Goal: Information Seeking & Learning: Learn about a topic

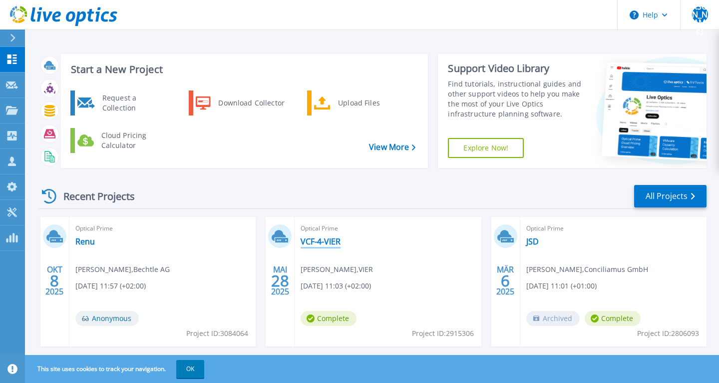
click at [332, 239] on link "VCF-4-VIER" at bounding box center [321, 241] width 40 height 10
click at [109, 102] on div "Request a Collection" at bounding box center [133, 103] width 73 height 20
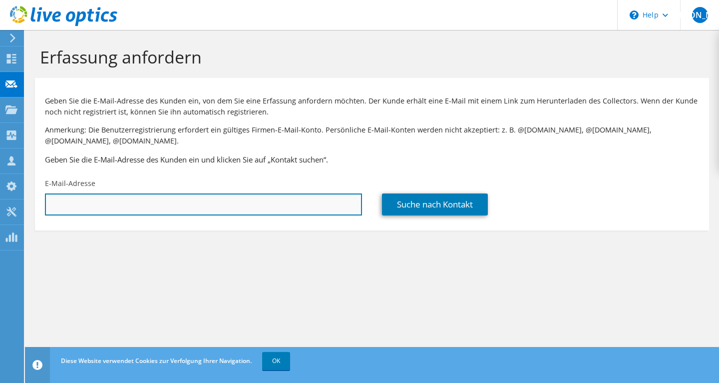
click at [186, 203] on input "text" at bounding box center [203, 204] width 317 height 22
type input "a"
type input "J"
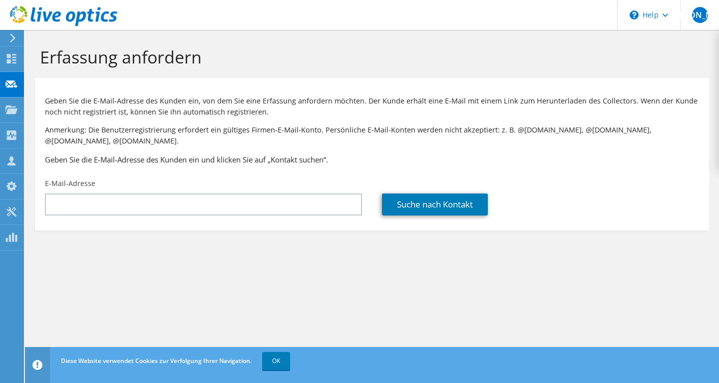
click at [4, 30] on div at bounding box center [58, 16] width 117 height 33
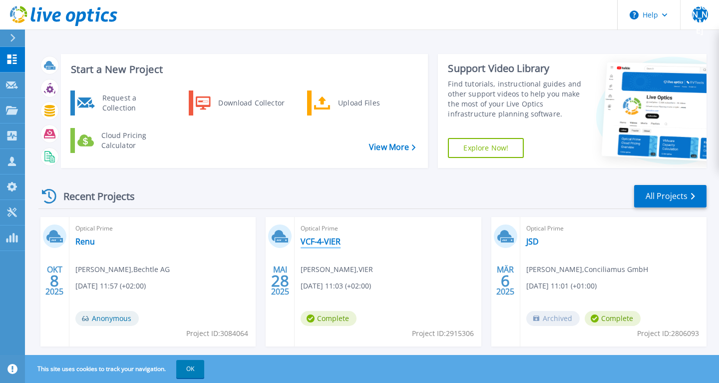
click at [337, 241] on link "VCF-4-VIER" at bounding box center [321, 241] width 40 height 10
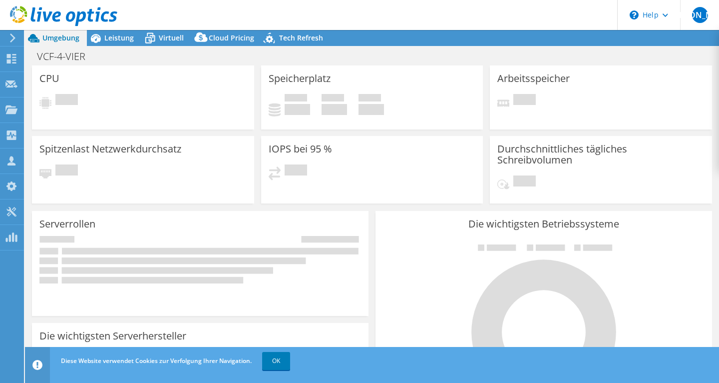
select select "USD"
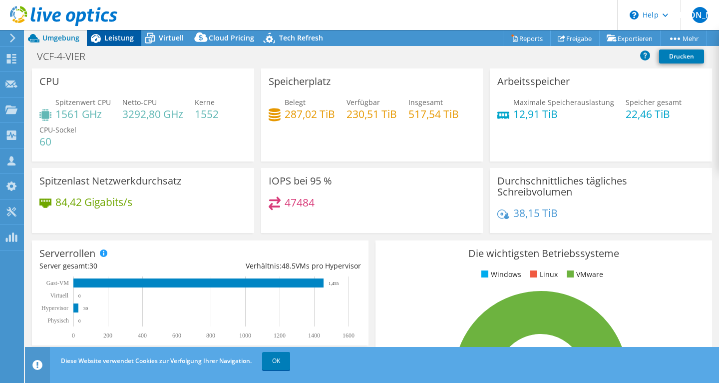
click at [116, 35] on span "Leistung" at bounding box center [118, 37] width 29 height 9
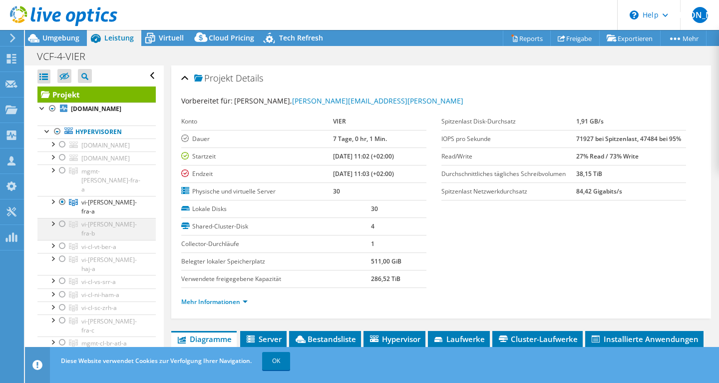
click at [62, 224] on div at bounding box center [62, 224] width 10 height 12
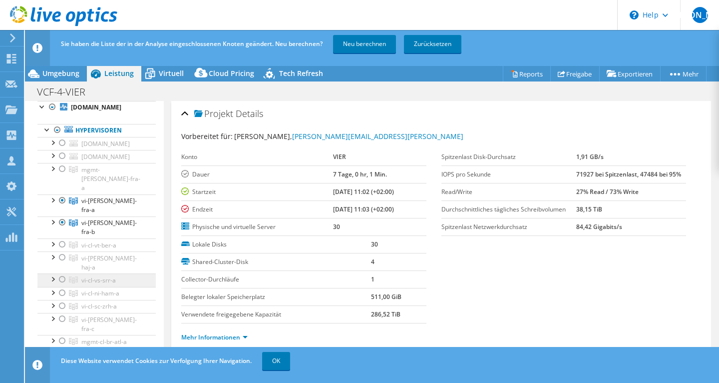
scroll to position [38, 0]
click at [59, 250] on div at bounding box center [62, 256] width 10 height 12
click at [53, 250] on div at bounding box center [52, 255] width 10 height 10
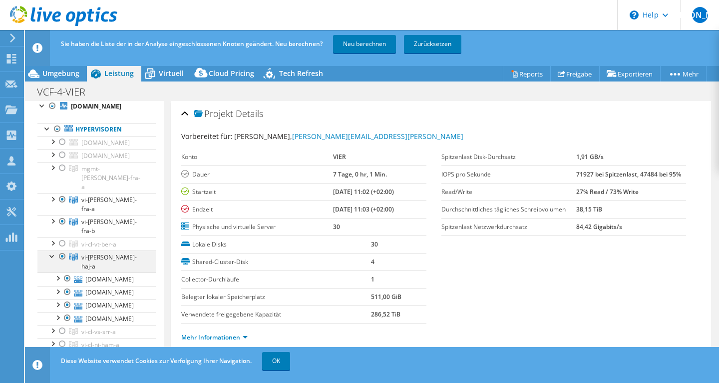
click at [54, 250] on div at bounding box center [52, 255] width 10 height 10
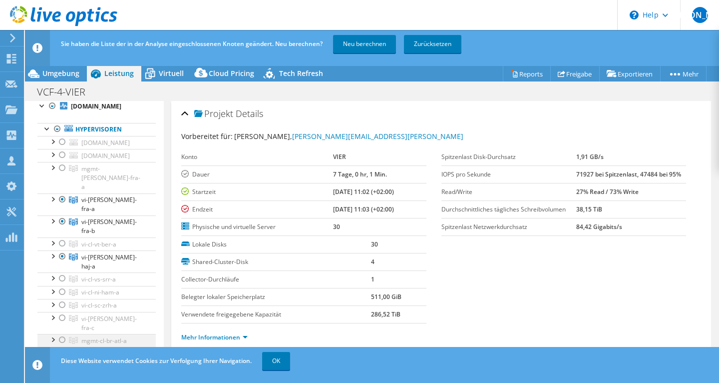
click at [53, 334] on div at bounding box center [52, 339] width 10 height 10
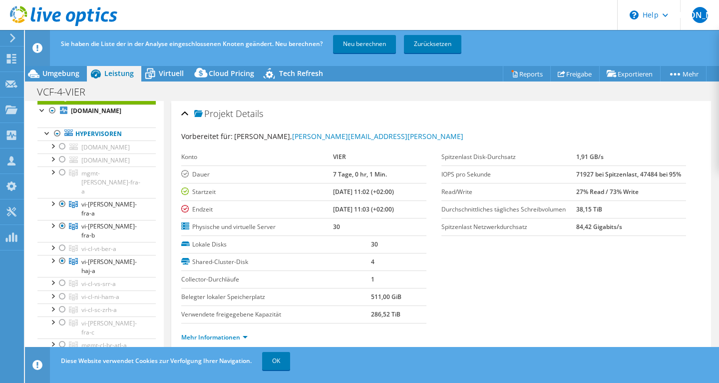
scroll to position [33, 0]
click at [61, 352] on div at bounding box center [62, 358] width 10 height 12
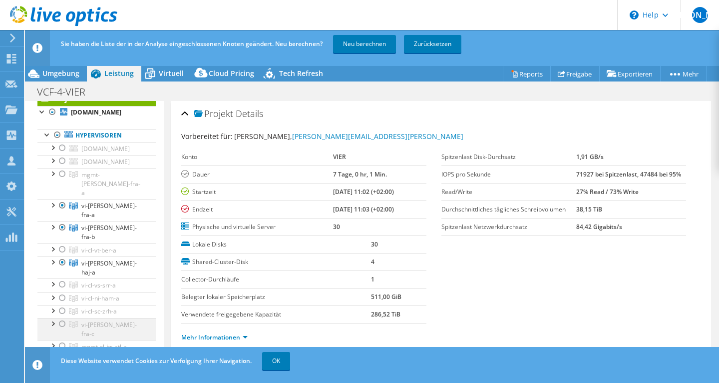
click at [62, 318] on div at bounding box center [62, 324] width 10 height 12
click at [49, 318] on div at bounding box center [52, 323] width 10 height 10
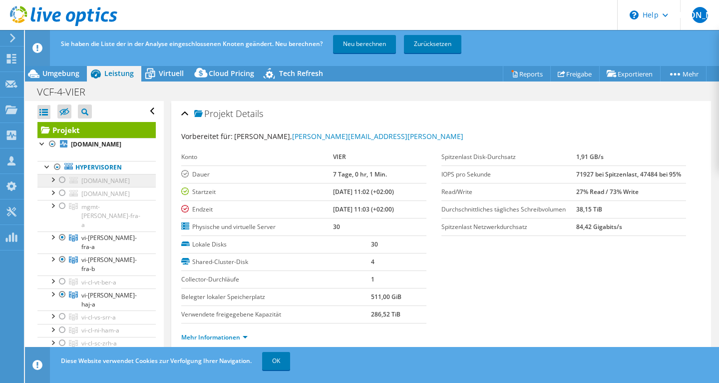
scroll to position [0, 0]
click at [56, 184] on div at bounding box center [52, 179] width 10 height 10
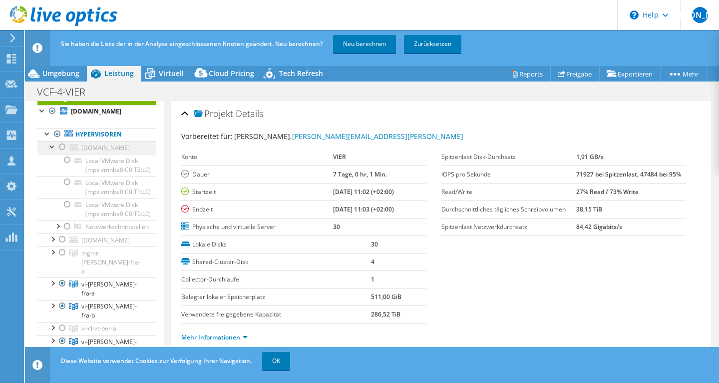
scroll to position [34, 0]
click at [52, 150] on div at bounding box center [52, 145] width 10 height 10
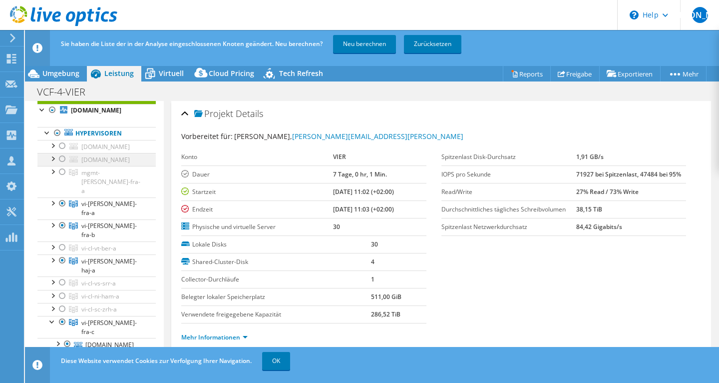
click at [54, 163] on div at bounding box center [52, 158] width 10 height 10
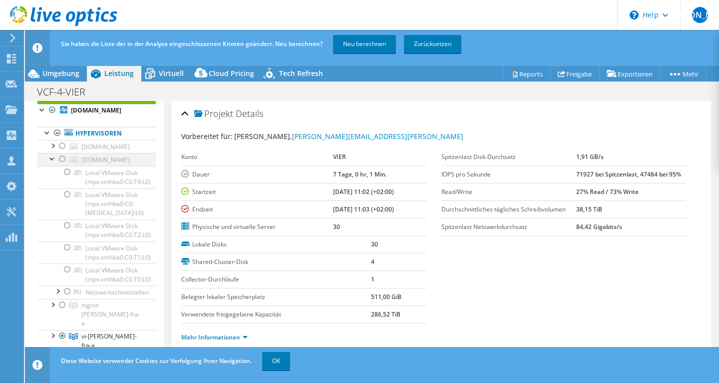
click at [54, 163] on div at bounding box center [52, 158] width 10 height 10
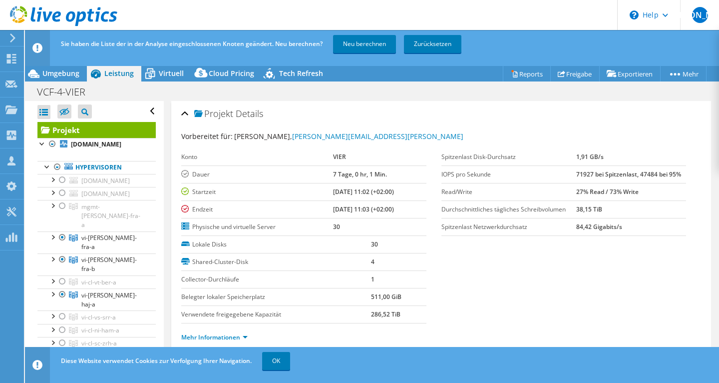
scroll to position [0, 0]
click at [52, 184] on div at bounding box center [52, 179] width 10 height 10
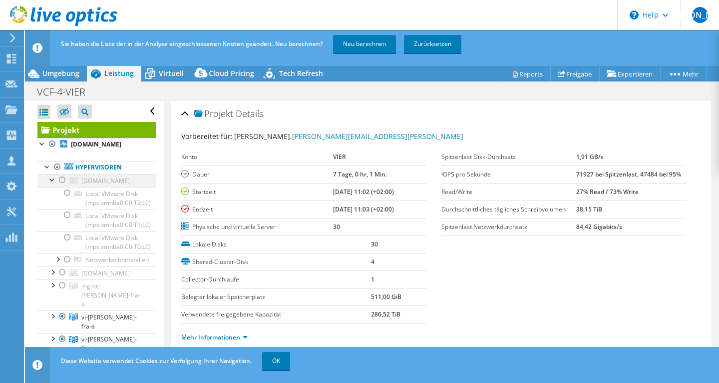
click at [52, 184] on div at bounding box center [52, 179] width 10 height 10
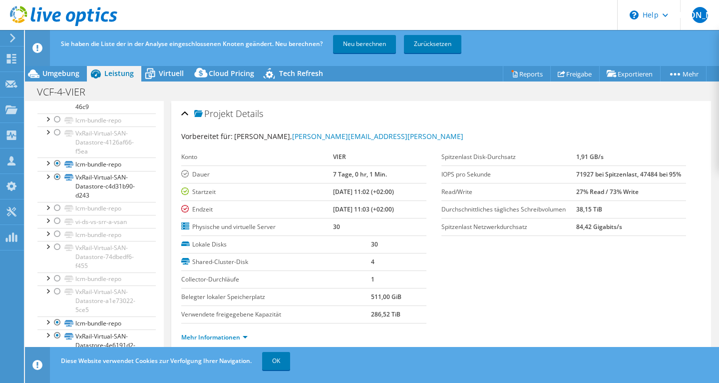
scroll to position [783, 0]
click at [364, 40] on link "Neu berechnen" at bounding box center [364, 44] width 63 height 18
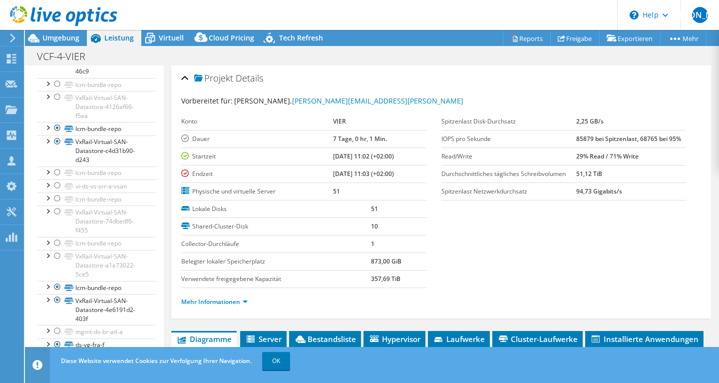
scroll to position [472, 0]
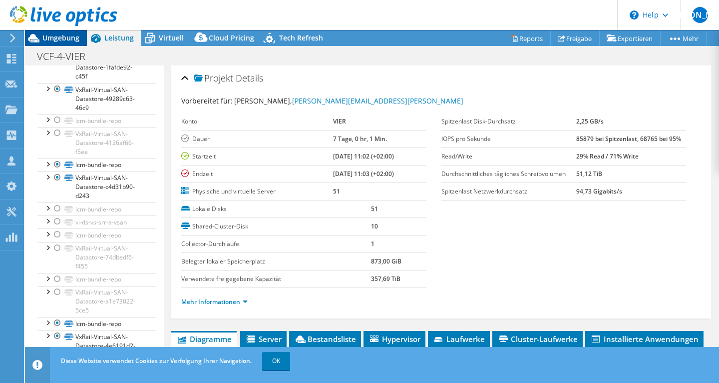
click at [64, 39] on span "Umgebung" at bounding box center [60, 37] width 37 height 9
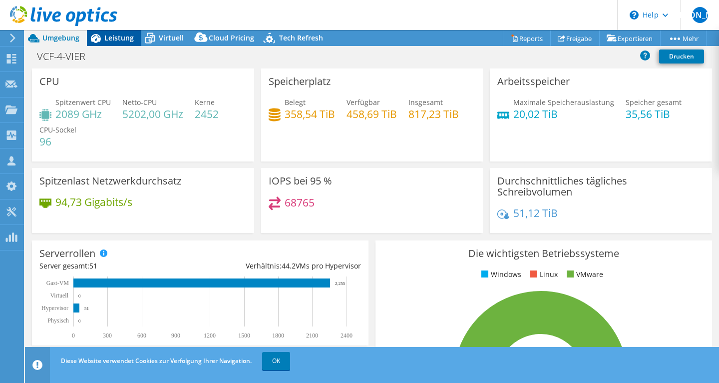
click at [100, 42] on icon at bounding box center [95, 37] width 17 height 17
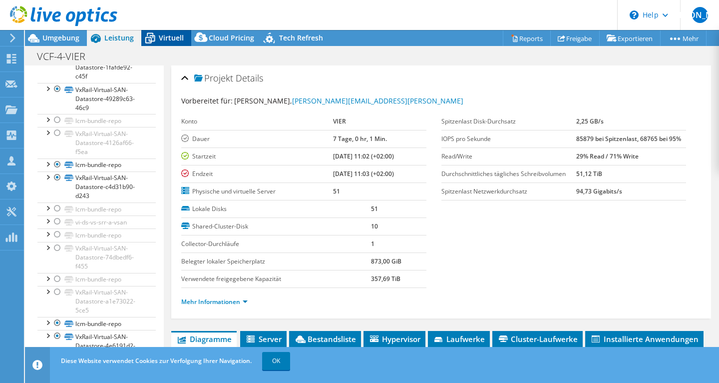
click at [189, 39] on div "Virtuell" at bounding box center [166, 38] width 50 height 16
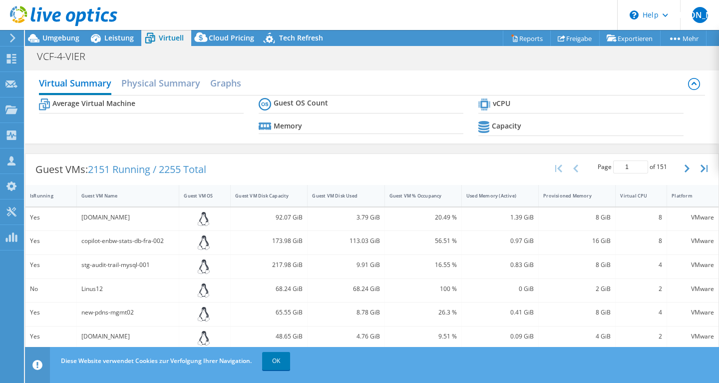
click at [171, 39] on span "Virtuell" at bounding box center [171, 37] width 25 height 9
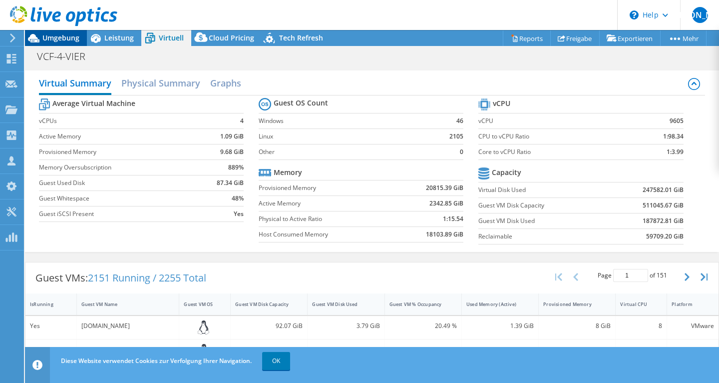
click at [64, 40] on span "Umgebung" at bounding box center [60, 37] width 37 height 9
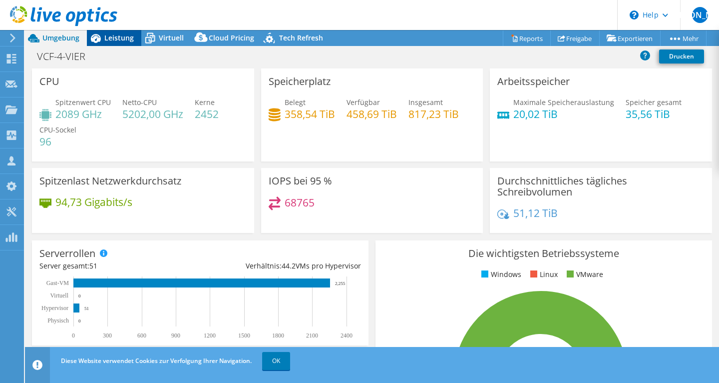
click at [118, 37] on span "Leistung" at bounding box center [118, 37] width 29 height 9
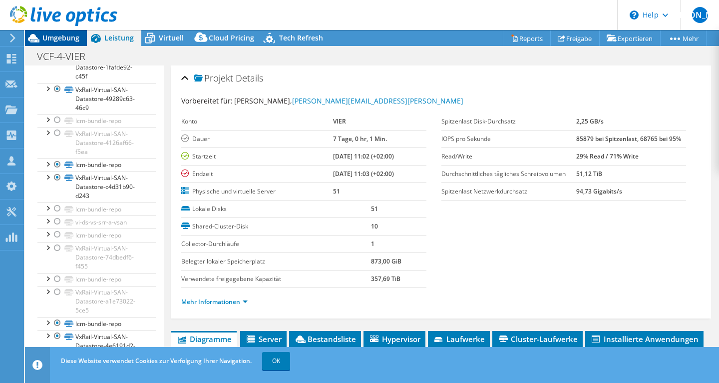
click at [65, 34] on span "Umgebung" at bounding box center [60, 37] width 37 height 9
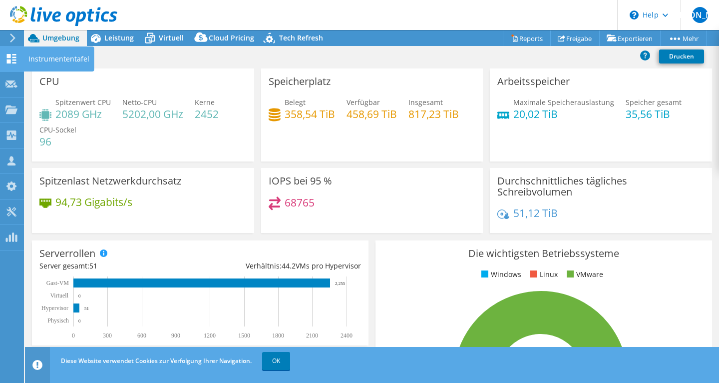
click at [8, 60] on use at bounding box center [11, 58] width 9 height 9
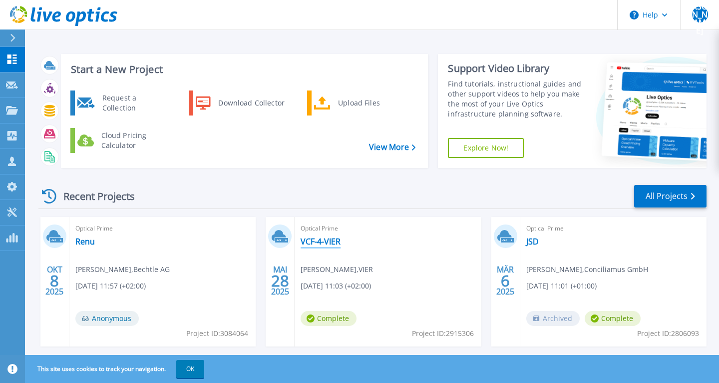
click at [310, 239] on link "VCF-4-VIER" at bounding box center [321, 241] width 40 height 10
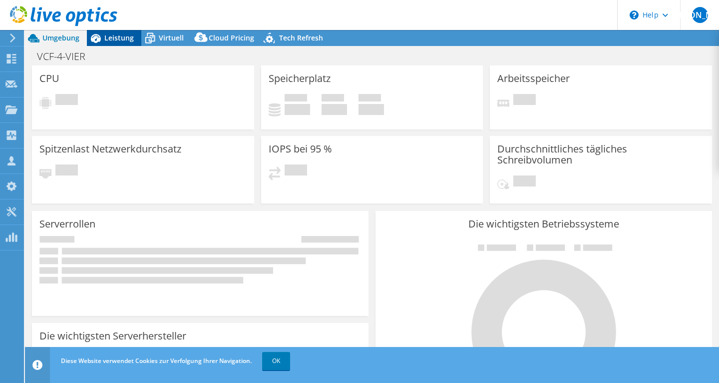
click at [121, 33] on span "Leistung" at bounding box center [118, 37] width 29 height 9
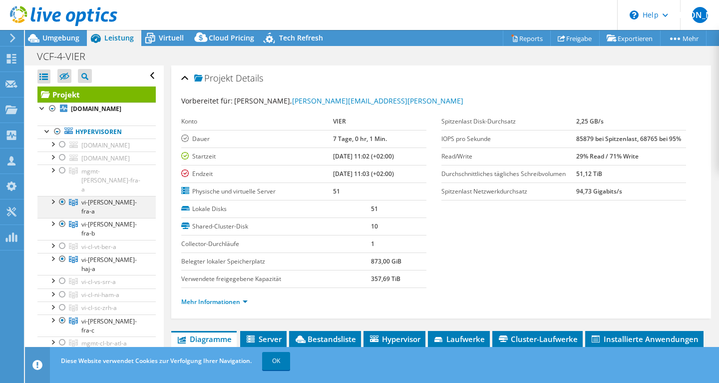
click at [61, 208] on div at bounding box center [62, 202] width 10 height 12
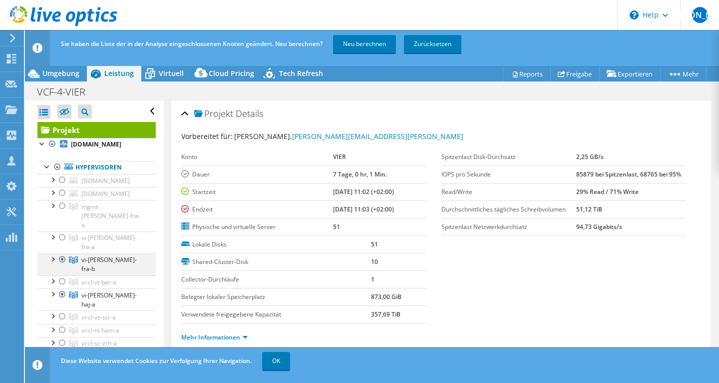
click at [64, 258] on div at bounding box center [62, 259] width 10 height 12
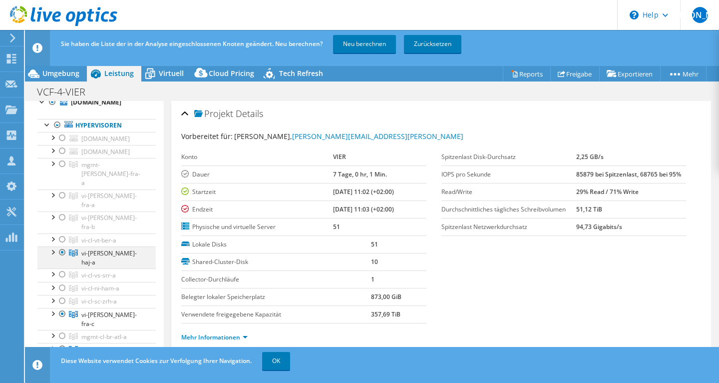
click at [65, 246] on div at bounding box center [62, 252] width 10 height 12
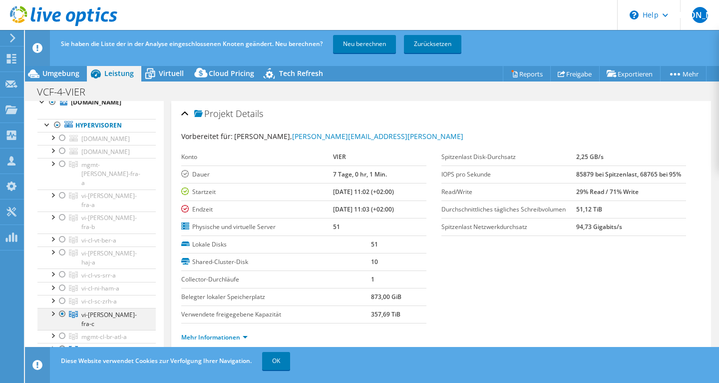
click at [62, 308] on div at bounding box center [62, 314] width 10 height 12
click at [62, 343] on div at bounding box center [62, 349] width 10 height 12
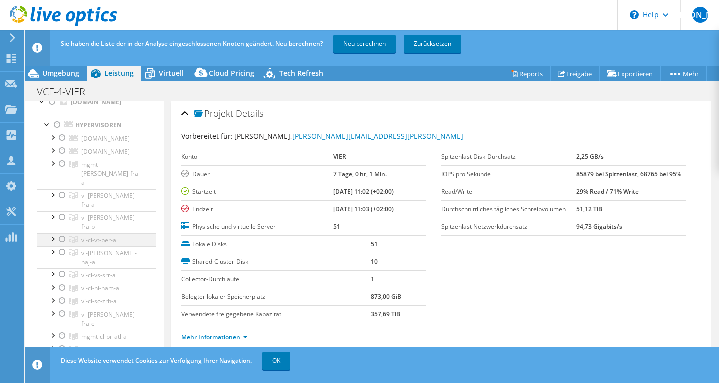
click at [63, 233] on div at bounding box center [62, 239] width 10 height 12
click at [349, 42] on link "Neu berechnen" at bounding box center [364, 44] width 63 height 18
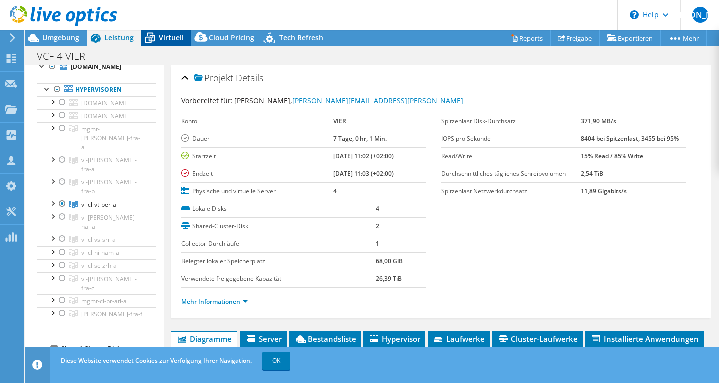
click at [163, 39] on span "Virtuell" at bounding box center [171, 37] width 25 height 9
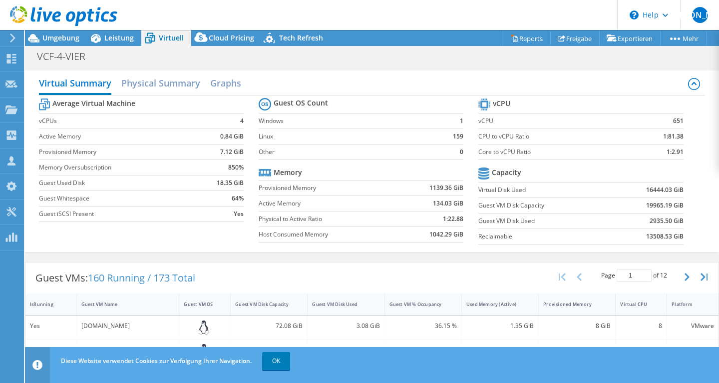
scroll to position [0, 0]
click at [116, 37] on span "Leistung" at bounding box center [118, 37] width 29 height 9
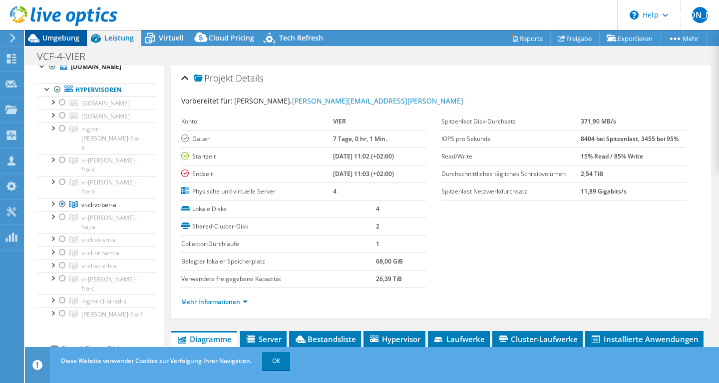
click at [67, 39] on span "Umgebung" at bounding box center [60, 37] width 37 height 9
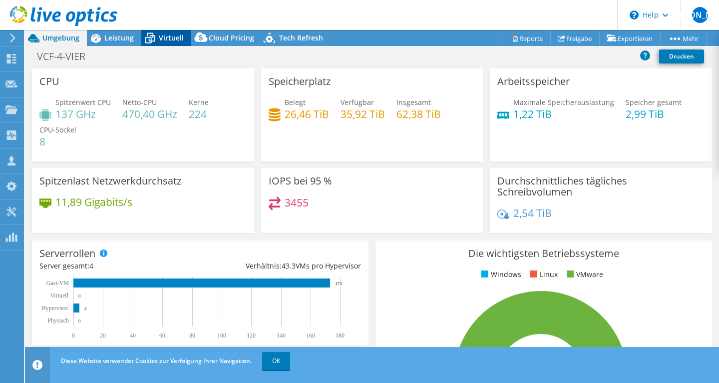
click at [163, 37] on span "Virtuell" at bounding box center [171, 37] width 25 height 9
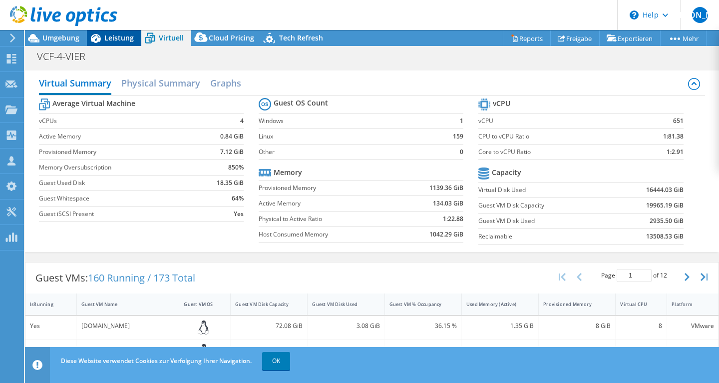
click at [120, 38] on span "Leistung" at bounding box center [118, 37] width 29 height 9
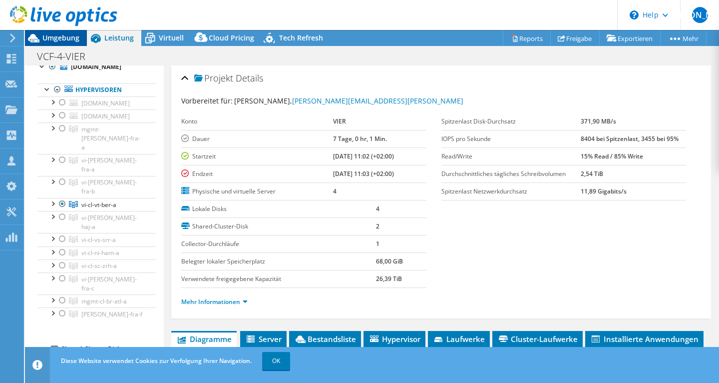
click at [76, 38] on span "Umgebung" at bounding box center [60, 37] width 37 height 9
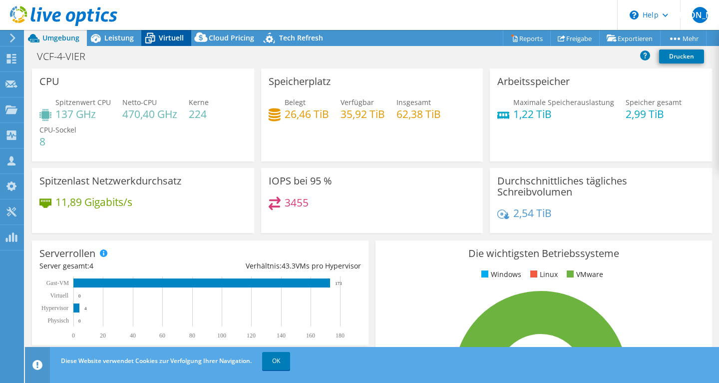
click at [159, 41] on span "Virtuell" at bounding box center [171, 37] width 25 height 9
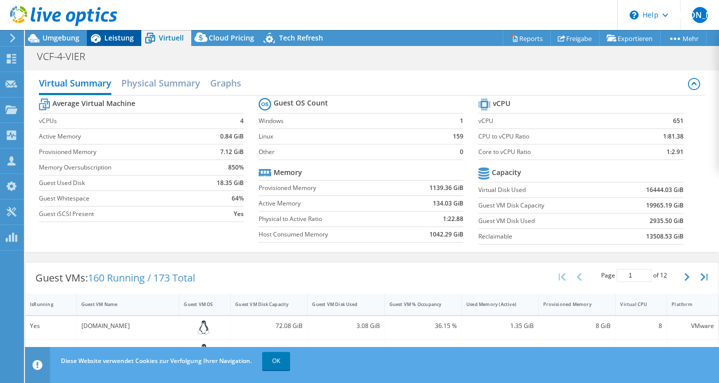
click at [116, 40] on span "Leistung" at bounding box center [118, 37] width 29 height 9
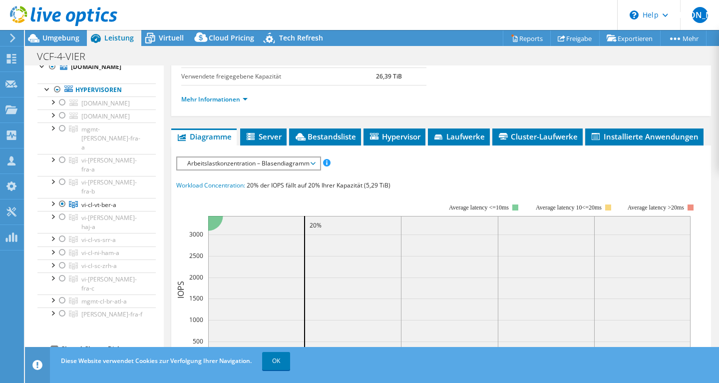
scroll to position [213, 0]
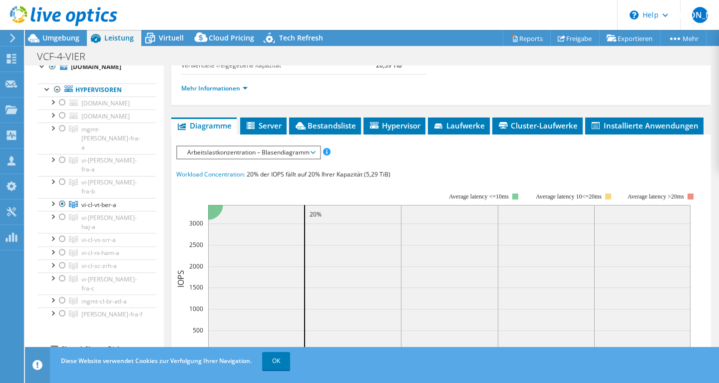
click at [244, 143] on div "IOPS pro Sekunde Disk-Durchsatz IO-Size Latenz Queue-Depth CPU-Prozentwert Arbe…" at bounding box center [441, 327] width 530 height 375
click at [245, 150] on span "Arbeitslastkonzentration – Blasendiagramm" at bounding box center [248, 152] width 132 height 12
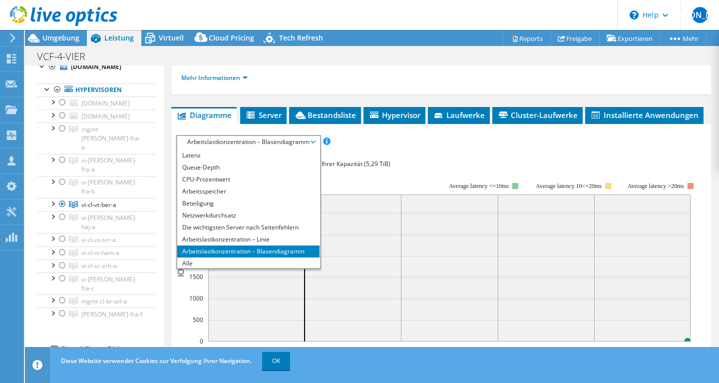
scroll to position [34, 0]
click at [236, 182] on li "CPU-Prozentwert" at bounding box center [248, 180] width 142 height 12
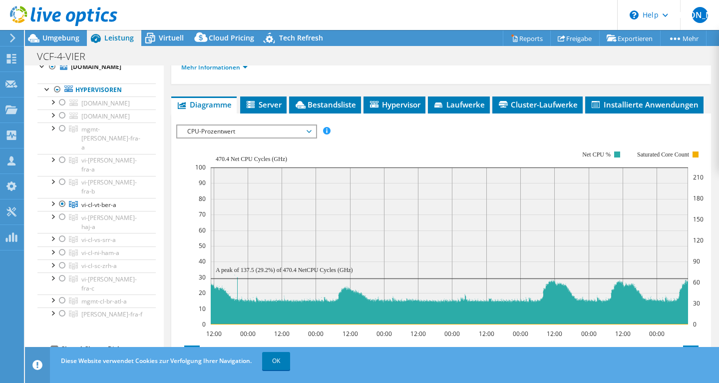
scroll to position [237, 0]
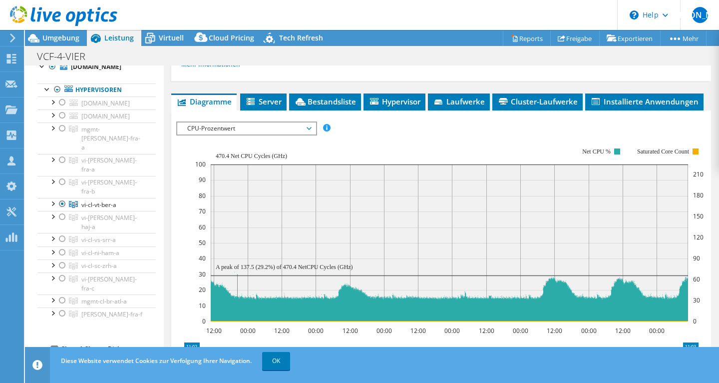
click at [308, 128] on span "CPU-Prozentwert" at bounding box center [246, 128] width 128 height 12
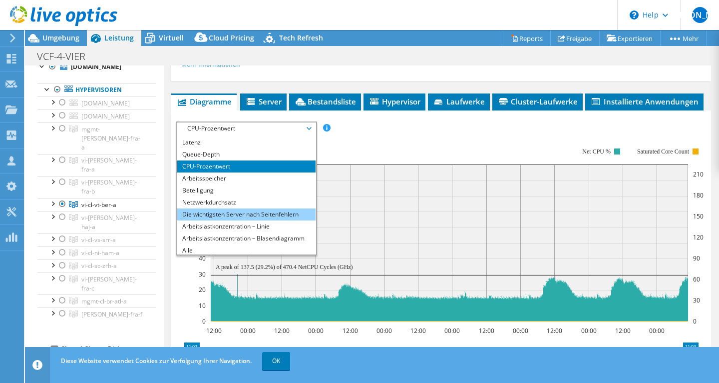
click at [278, 213] on li "Die wichtigsten Server nach Seitenfehlern" at bounding box center [246, 214] width 138 height 12
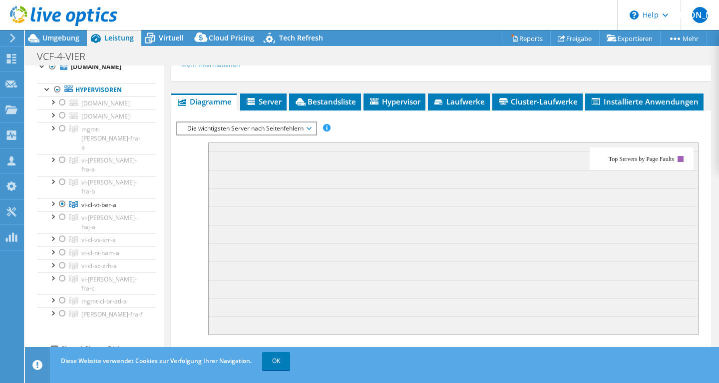
click at [275, 127] on span "Die wichtigsten Server nach Seitenfehlern" at bounding box center [246, 128] width 128 height 12
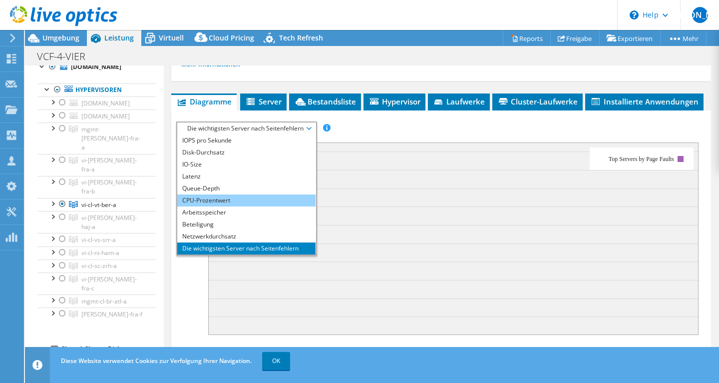
scroll to position [0, 0]
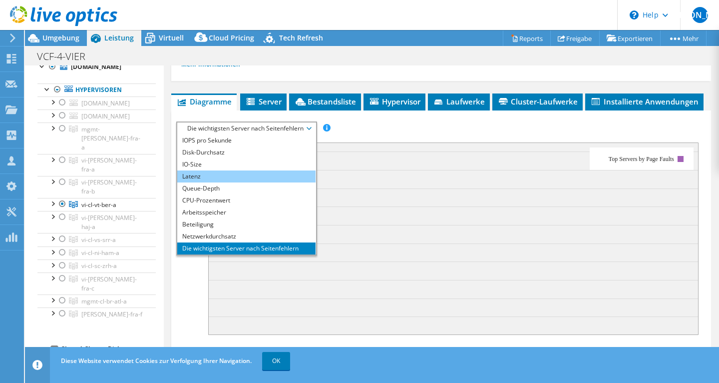
click at [261, 175] on li "Latenz" at bounding box center [246, 176] width 138 height 12
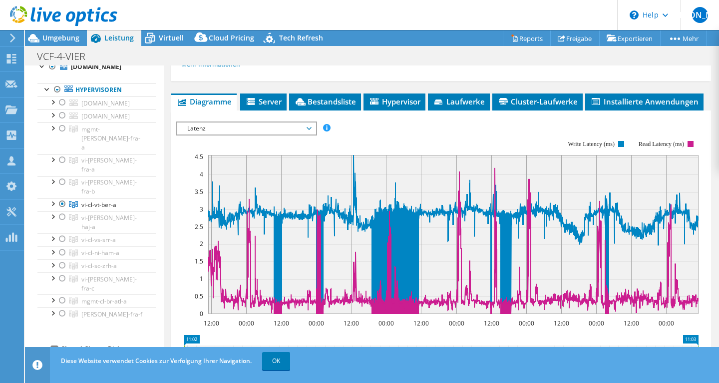
click at [307, 131] on span "Latenz" at bounding box center [246, 128] width 128 height 12
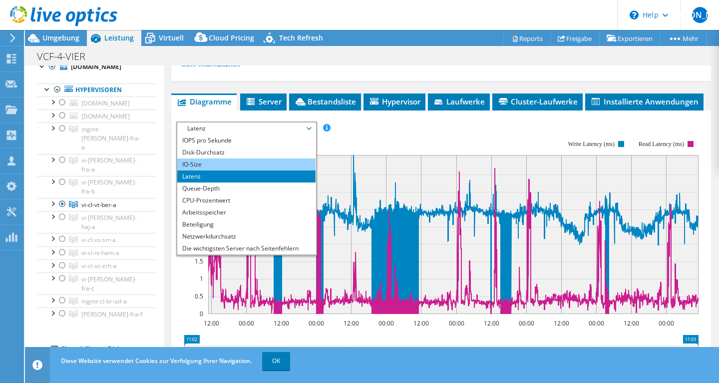
click at [283, 159] on li "IO-Size" at bounding box center [246, 164] width 138 height 12
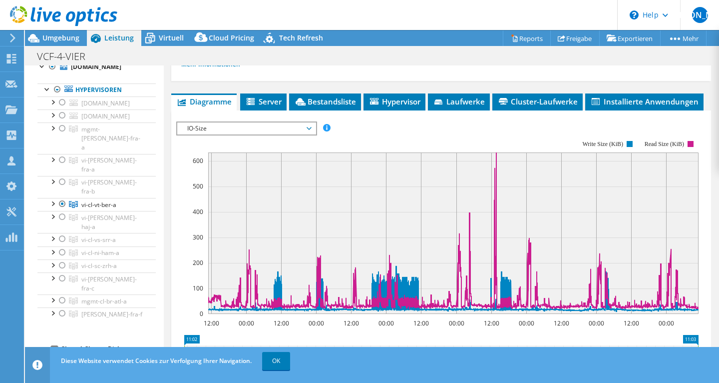
click at [310, 131] on span "IO-Size" at bounding box center [246, 128] width 128 height 12
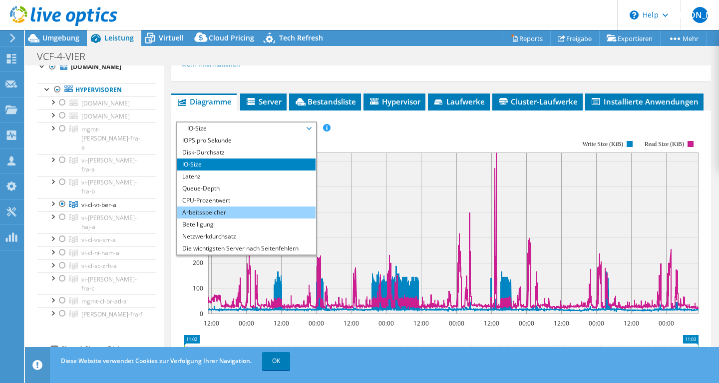
click at [261, 206] on li "Arbeitsspeicher" at bounding box center [246, 212] width 138 height 12
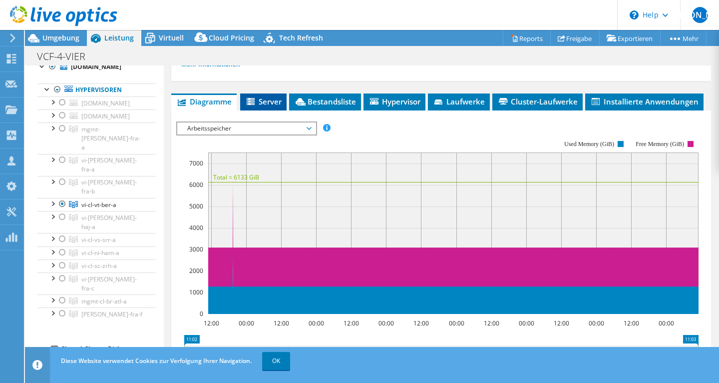
click at [246, 110] on li "Server" at bounding box center [263, 101] width 46 height 17
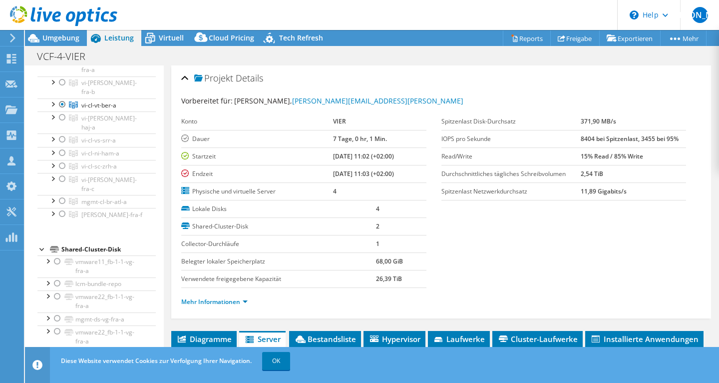
scroll to position [20, 0]
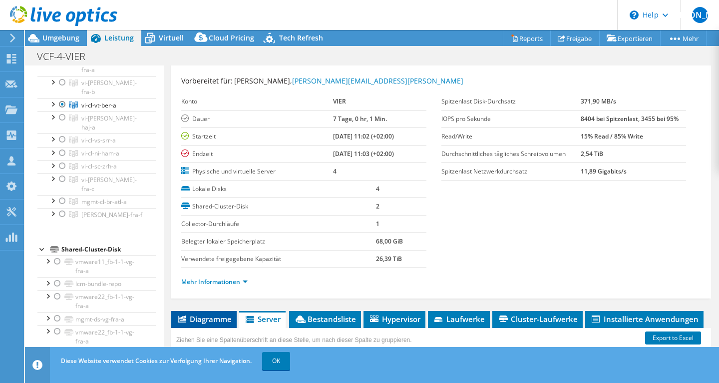
click at [213, 322] on span "Diagramme" at bounding box center [203, 319] width 55 height 10
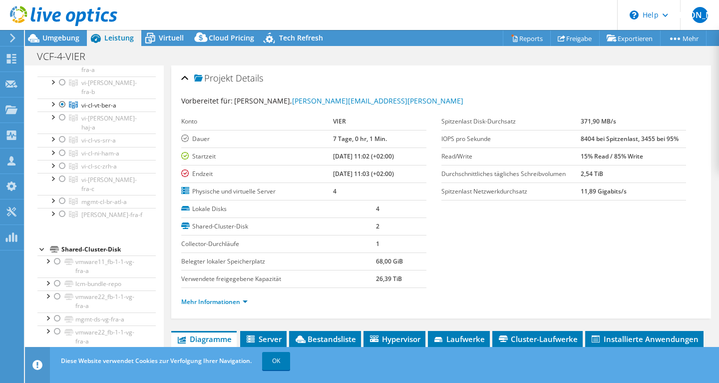
scroll to position [0, 0]
click at [157, 39] on icon at bounding box center [149, 37] width 17 height 17
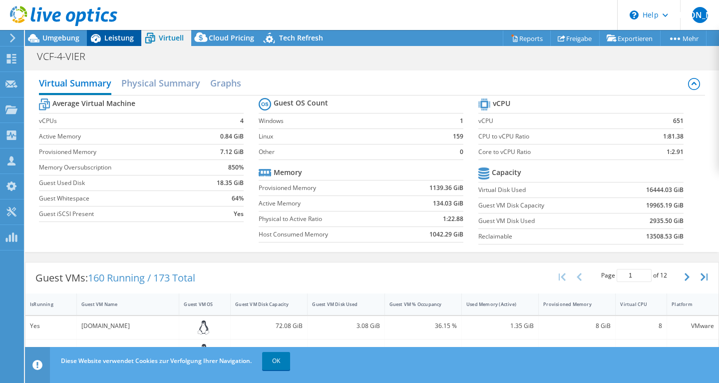
click at [129, 45] on div "Leistung" at bounding box center [114, 38] width 54 height 16
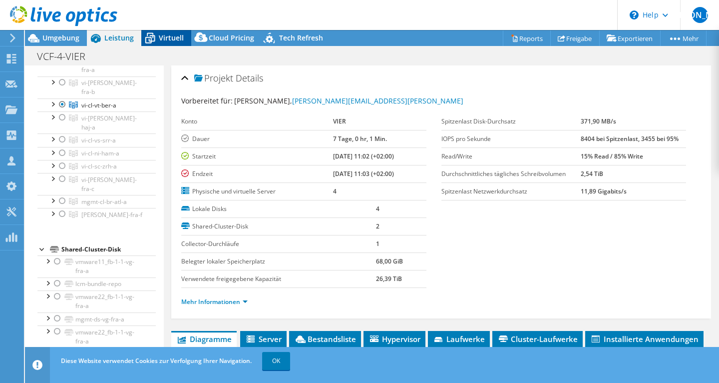
click at [165, 32] on div "Virtuell" at bounding box center [166, 38] width 50 height 16
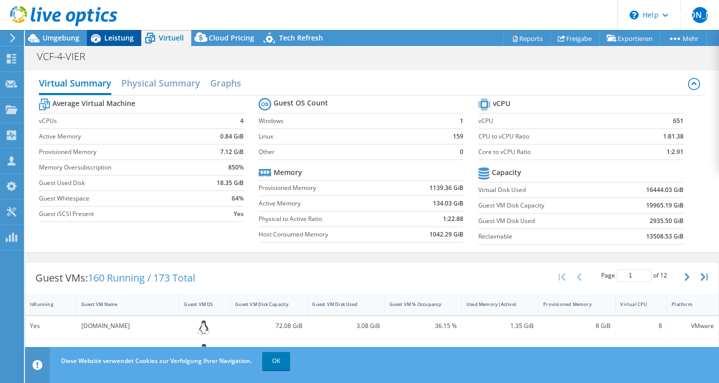
click at [123, 37] on span "Leistung" at bounding box center [118, 37] width 29 height 9
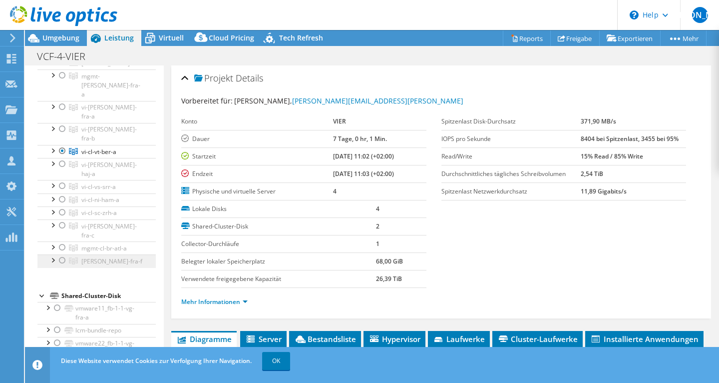
scroll to position [96, 0]
click at [61, 144] on div at bounding box center [62, 150] width 10 height 12
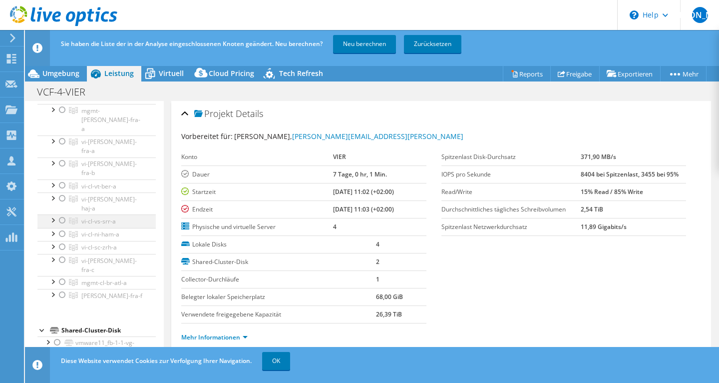
click at [64, 214] on div at bounding box center [62, 220] width 10 height 12
click at [353, 43] on link "Neu berechnen" at bounding box center [364, 44] width 63 height 18
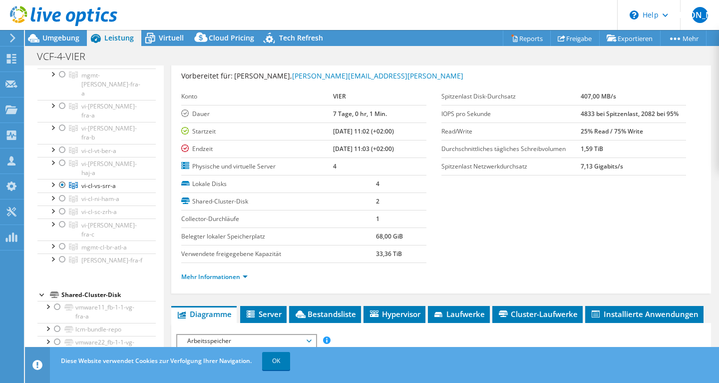
scroll to position [0, 0]
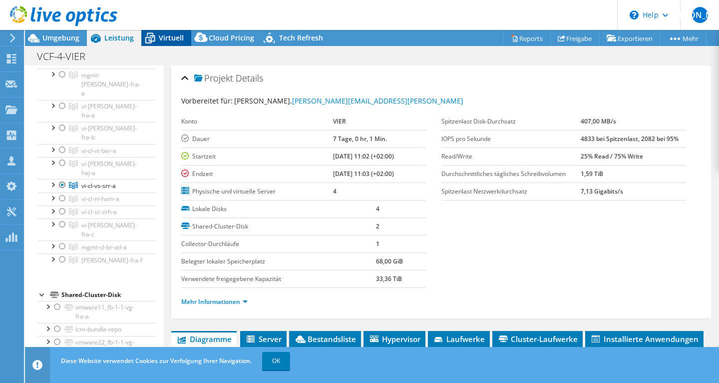
click at [166, 40] on span "Virtuell" at bounding box center [171, 37] width 25 height 9
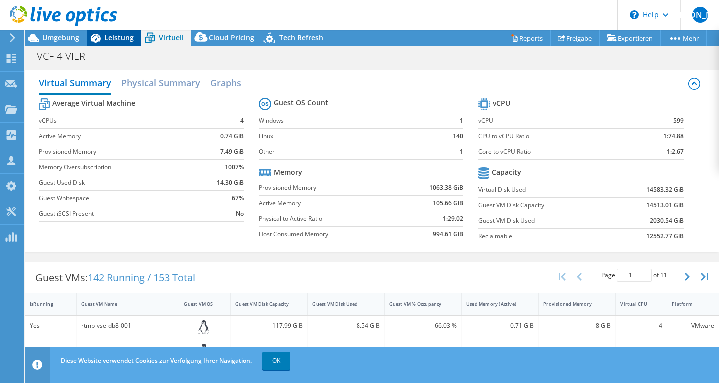
click at [102, 36] on icon at bounding box center [95, 37] width 17 height 17
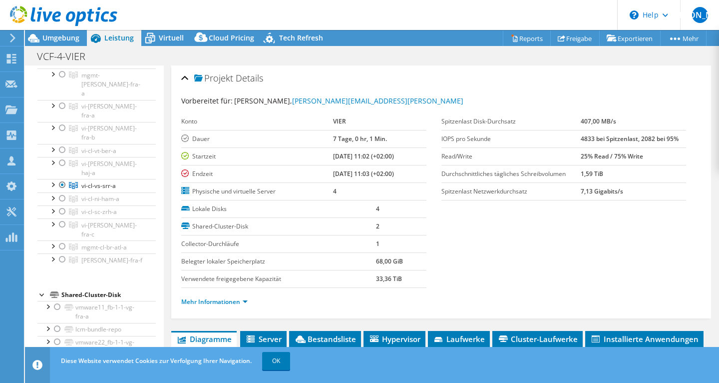
click at [71, 32] on div at bounding box center [58, 16] width 117 height 33
click at [69, 35] on span "Umgebung" at bounding box center [60, 37] width 37 height 9
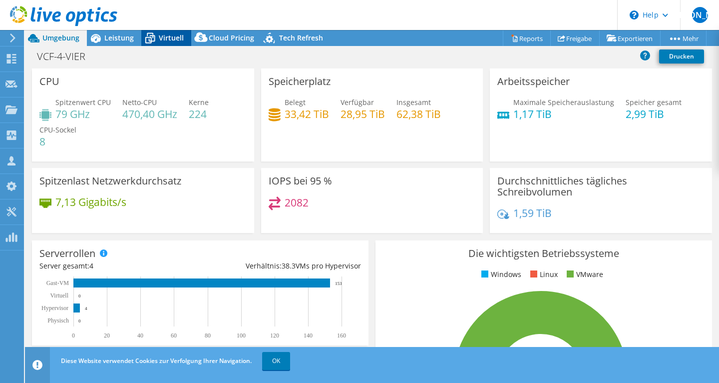
click at [147, 37] on icon at bounding box center [150, 39] width 10 height 8
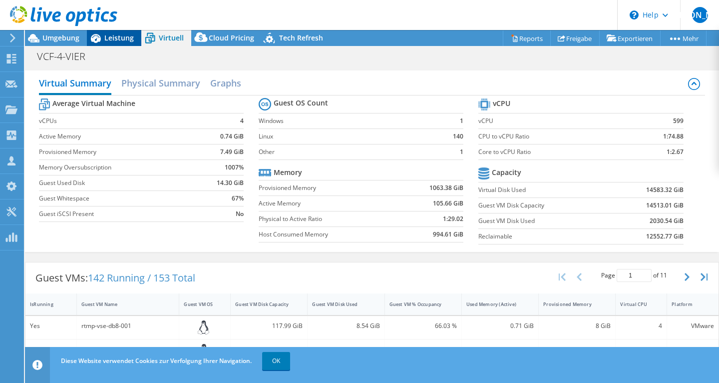
click at [128, 37] on span "Leistung" at bounding box center [118, 37] width 29 height 9
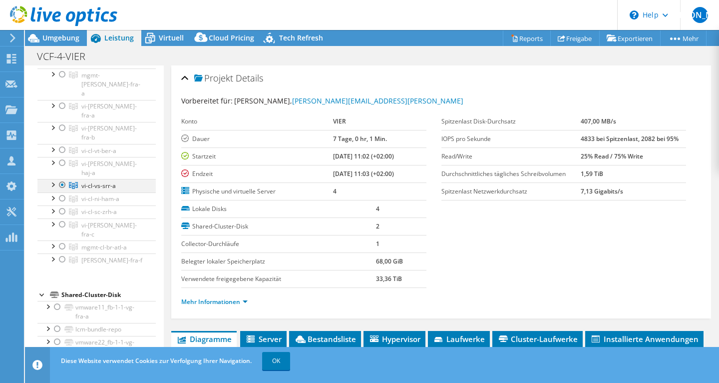
click at [60, 179] on div at bounding box center [62, 185] width 10 height 12
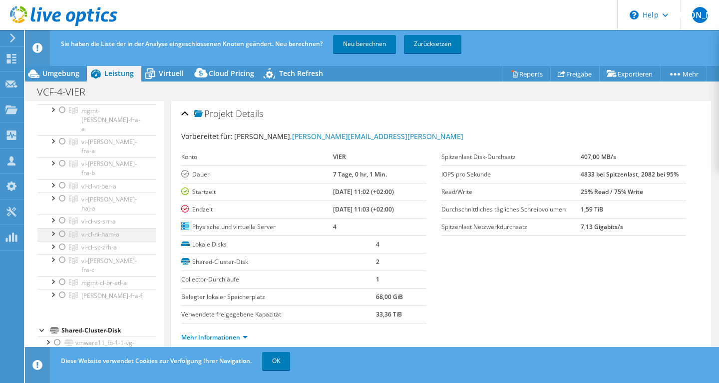
click at [62, 228] on div at bounding box center [62, 234] width 10 height 12
click at [364, 48] on link "Neu berechnen" at bounding box center [364, 44] width 63 height 18
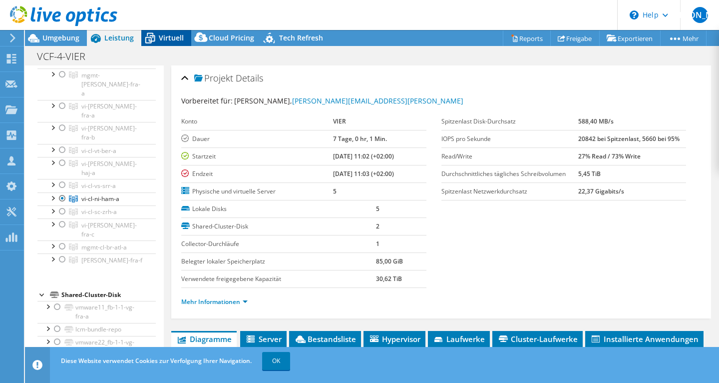
click at [171, 30] on div "Virtuell" at bounding box center [166, 38] width 50 height 16
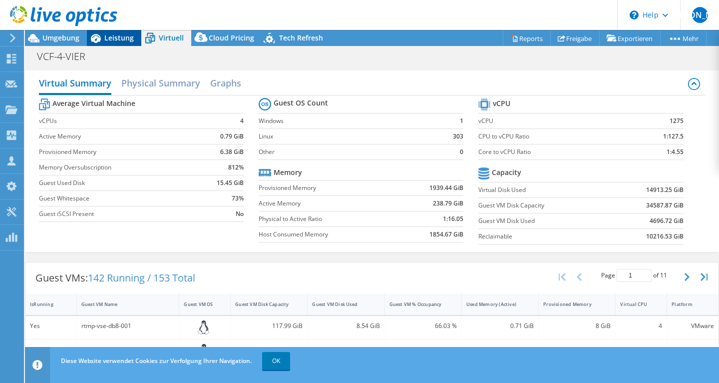
click at [117, 36] on span "Leistung" at bounding box center [118, 37] width 29 height 9
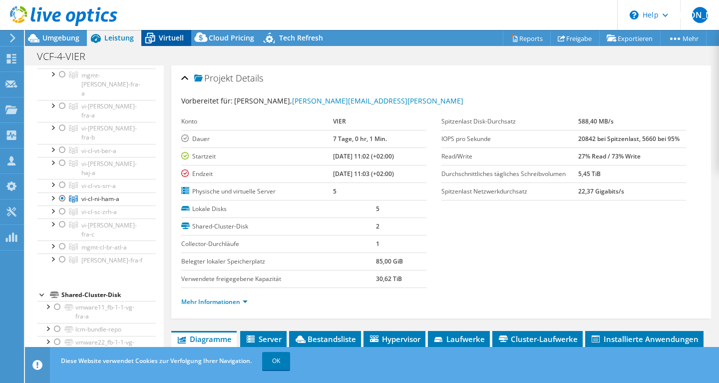
click at [160, 39] on span "Virtuell" at bounding box center [171, 37] width 25 height 9
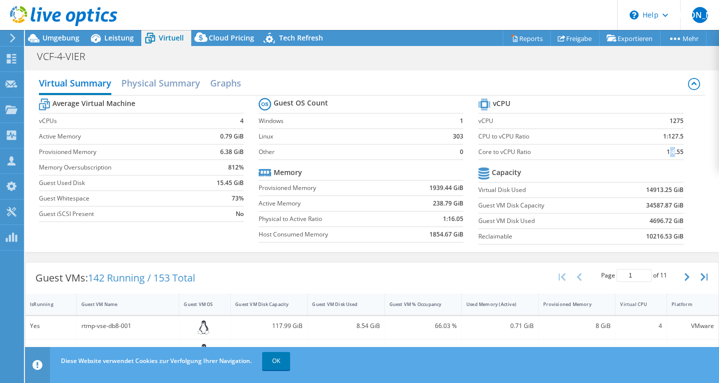
drag, startPoint x: 669, startPoint y: 152, endPoint x: 676, endPoint y: 153, distance: 6.5
click at [676, 153] on b "1:4.55" at bounding box center [675, 152] width 17 height 10
click at [678, 120] on b "1275" at bounding box center [677, 121] width 14 height 10
click at [170, 76] on h2 "Physical Summary" at bounding box center [160, 84] width 79 height 22
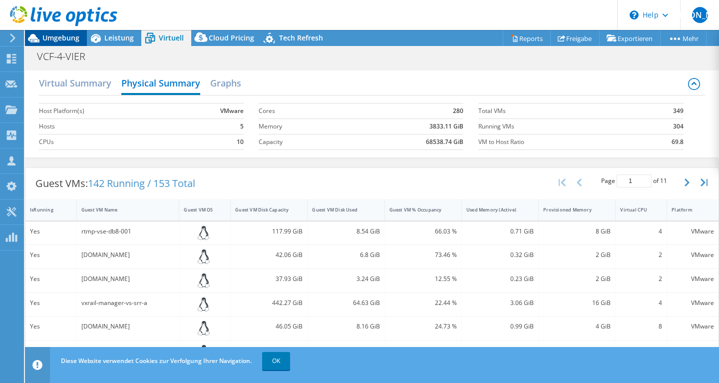
click at [71, 38] on span "Umgebung" at bounding box center [60, 37] width 37 height 9
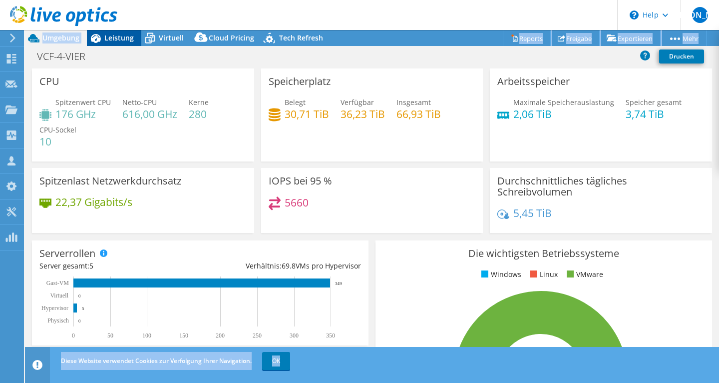
click at [101, 33] on div "JO Teammitglied Jan Ostrowski jan.ostrowski@bechtle.com Bechtle - Team Germany …" at bounding box center [359, 191] width 719 height 383
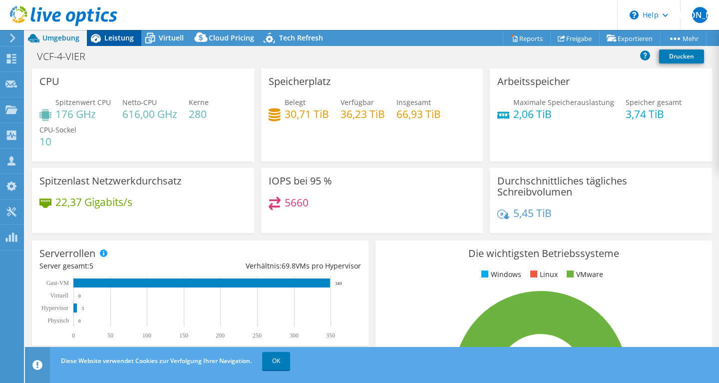
click at [101, 33] on icon at bounding box center [95, 37] width 17 height 17
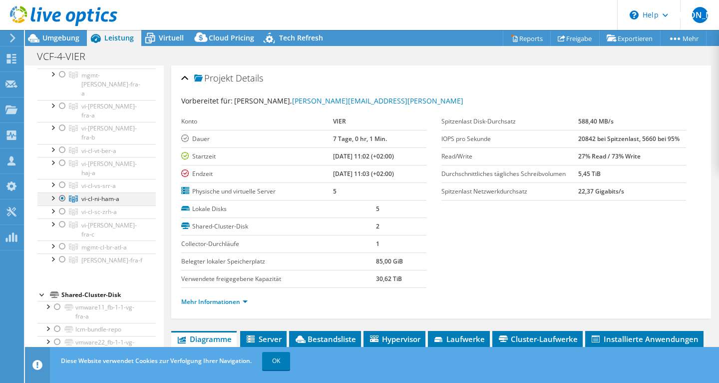
click at [63, 192] on div at bounding box center [62, 198] width 10 height 12
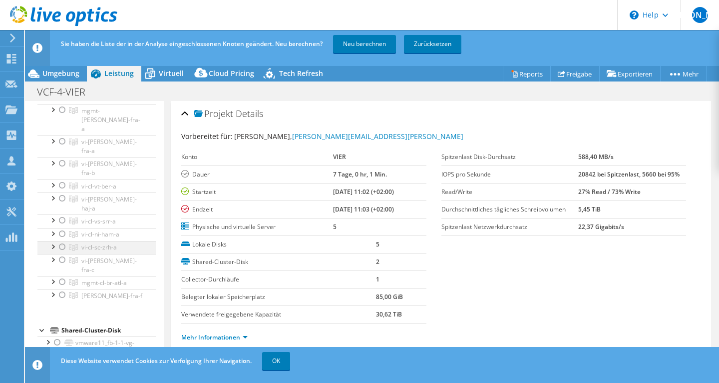
click at [62, 241] on div at bounding box center [62, 247] width 10 height 12
click at [90, 243] on span "vi-cl-sc-zrh-a" at bounding box center [98, 247] width 35 height 8
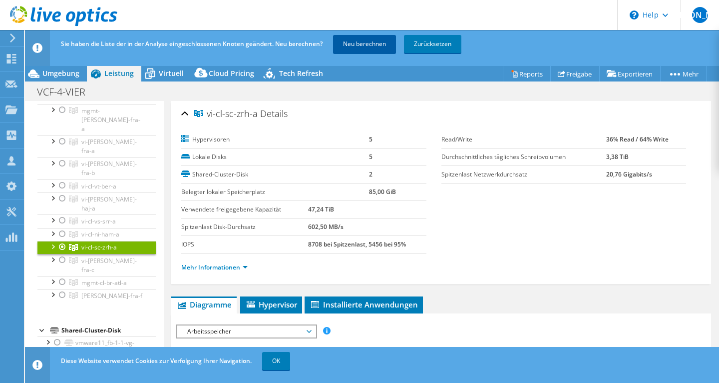
click at [381, 40] on link "Neu berechnen" at bounding box center [364, 44] width 63 height 18
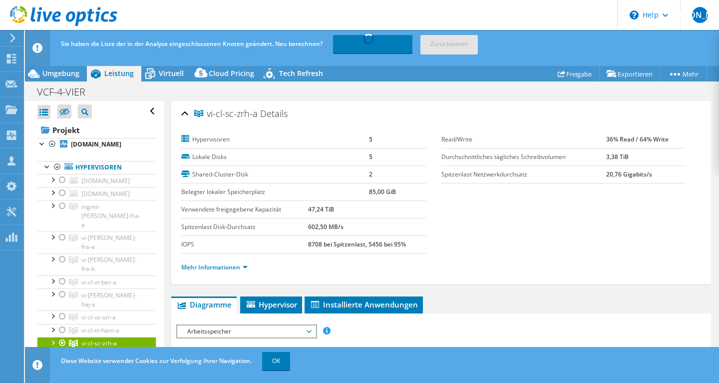
select select "USD"
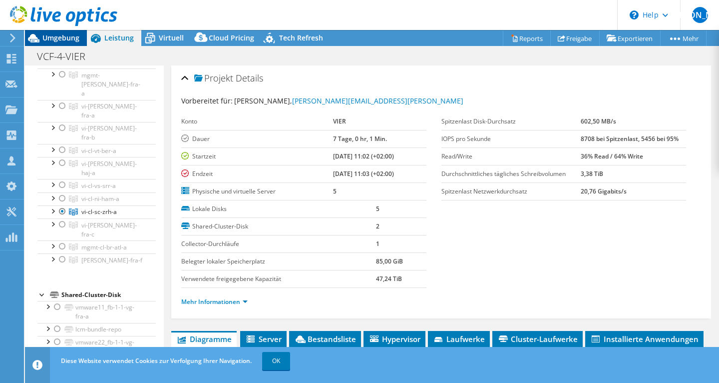
click at [61, 39] on span "Umgebung" at bounding box center [60, 37] width 37 height 9
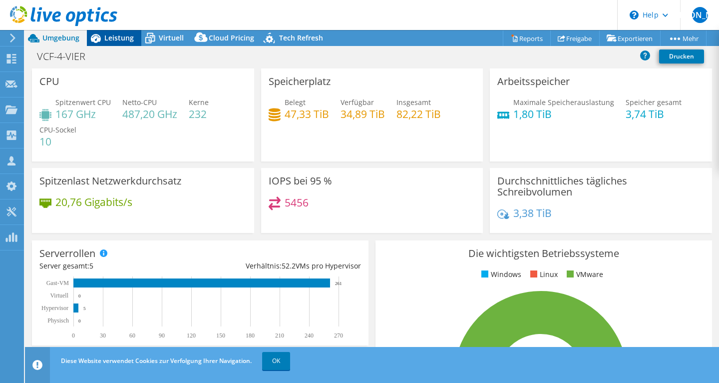
click at [106, 40] on span "Leistung" at bounding box center [118, 37] width 29 height 9
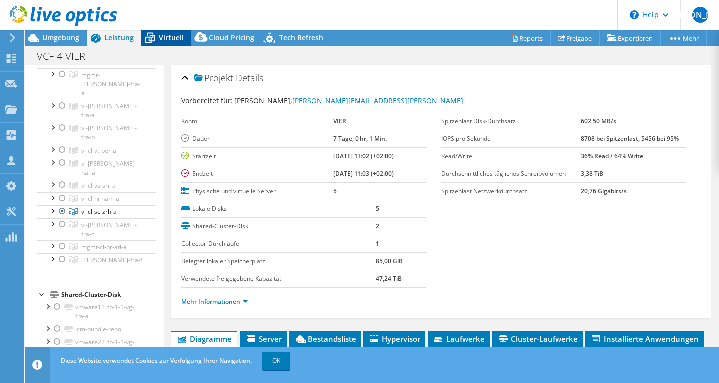
click at [171, 41] on span "Virtuell" at bounding box center [171, 37] width 25 height 9
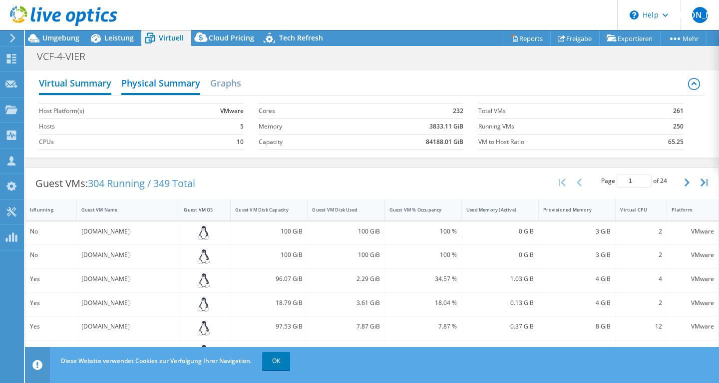
click at [105, 79] on h2 "Virtual Summary" at bounding box center [75, 84] width 72 height 22
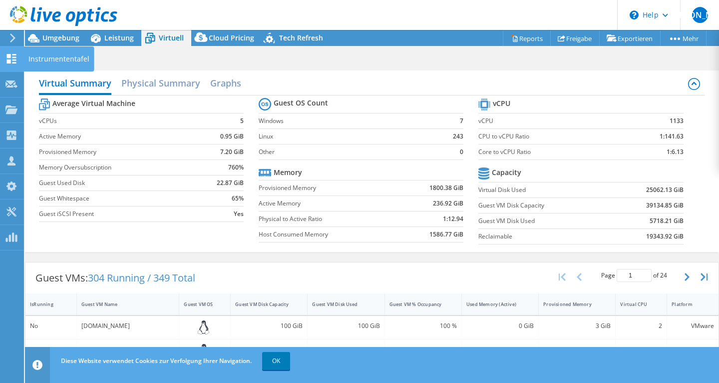
click at [12, 55] on icon at bounding box center [11, 58] width 12 height 9
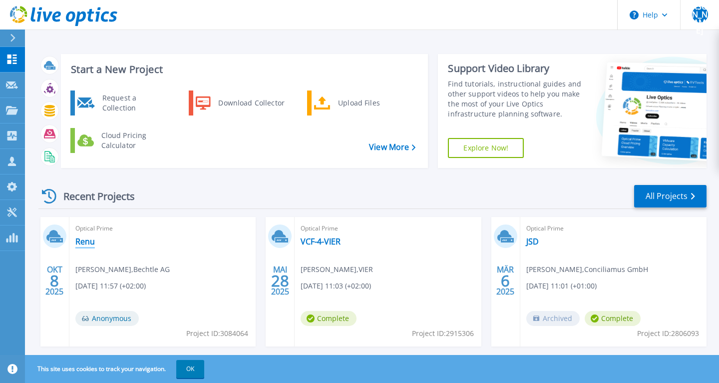
click at [85, 246] on link "Renu" at bounding box center [84, 241] width 19 height 10
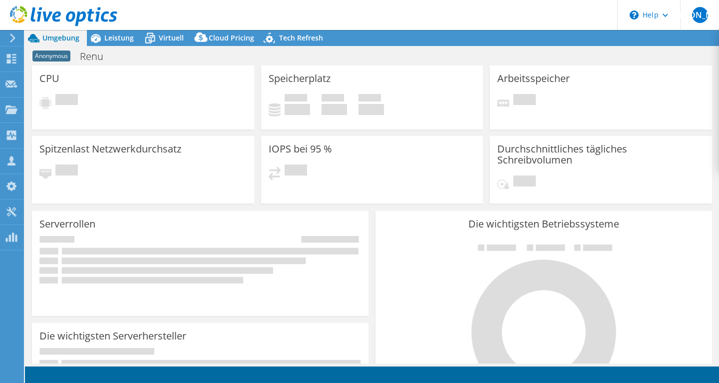
select select "USD"
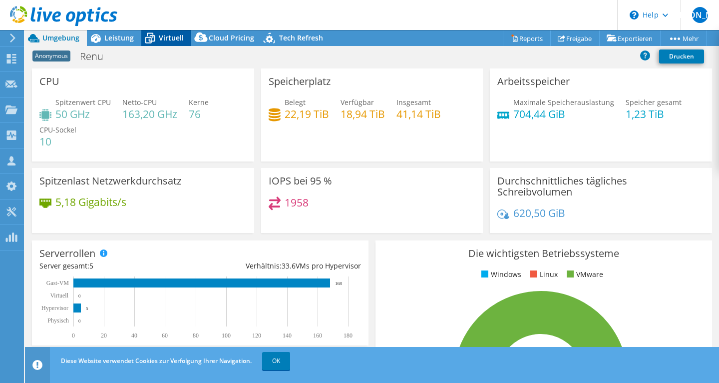
click at [162, 40] on span "Virtuell" at bounding box center [171, 37] width 25 height 9
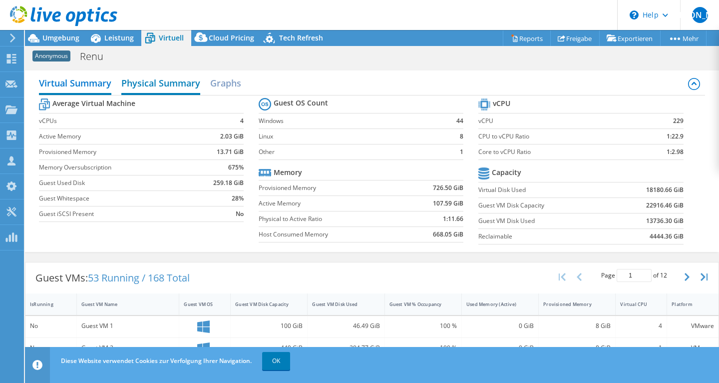
click at [165, 85] on h2 "Physical Summary" at bounding box center [160, 84] width 79 height 22
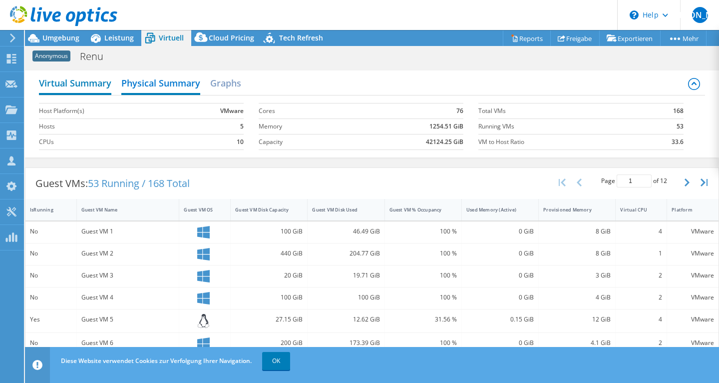
click at [65, 86] on h2 "Virtual Summary" at bounding box center [75, 84] width 72 height 22
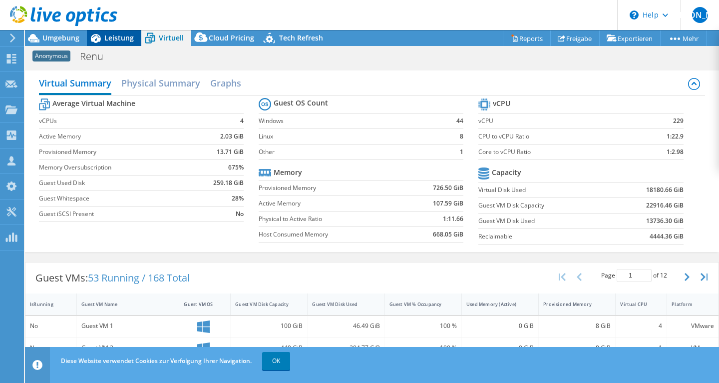
click at [132, 37] on span "Leistung" at bounding box center [118, 37] width 29 height 9
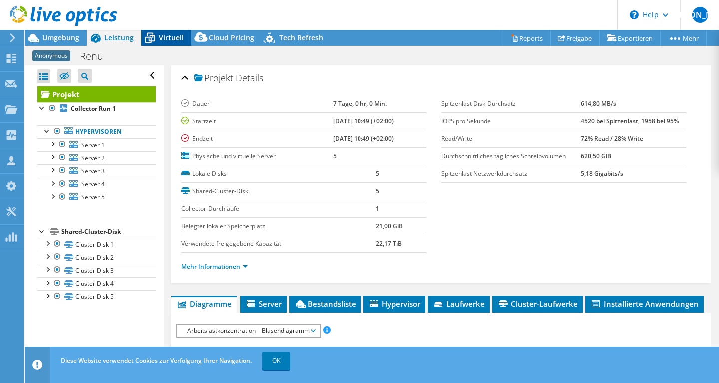
click at [166, 43] on div "Virtuell" at bounding box center [166, 38] width 50 height 16
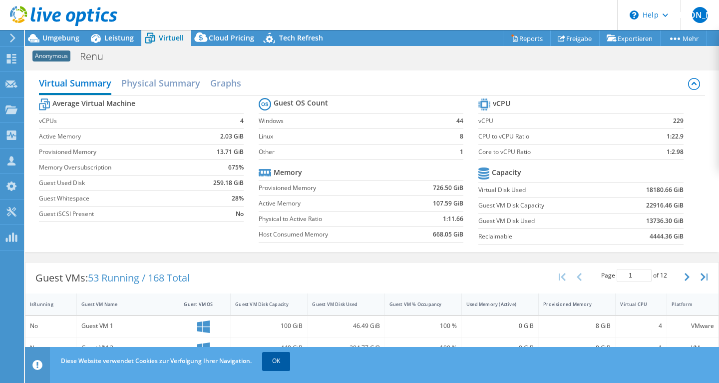
click at [283, 361] on link "OK" at bounding box center [276, 361] width 28 height 18
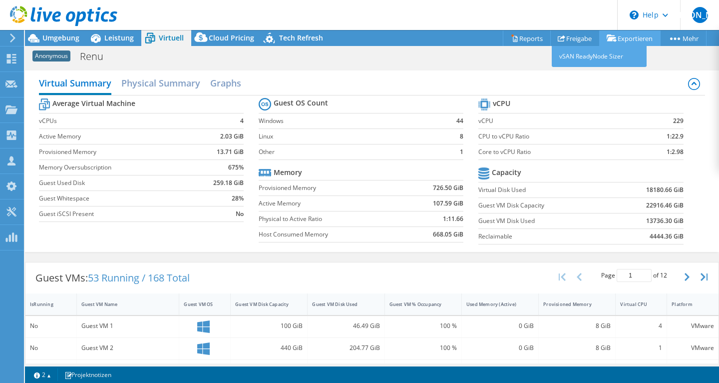
click at [629, 43] on link "Exportieren" at bounding box center [629, 37] width 61 height 15
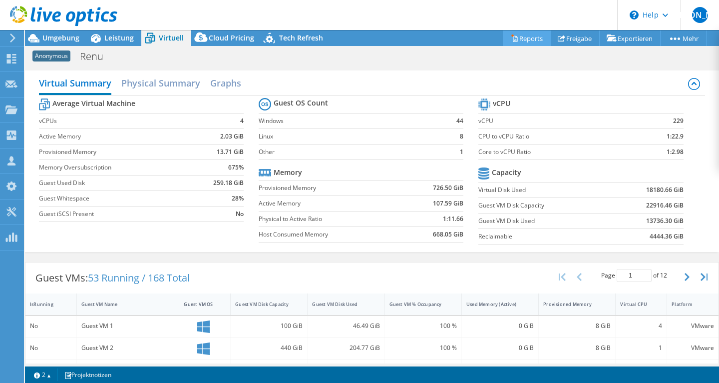
click at [536, 42] on link "Reports" at bounding box center [527, 37] width 48 height 15
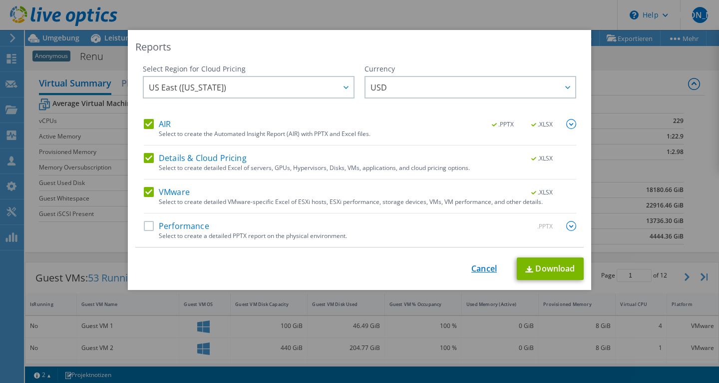
click at [490, 272] on link "Cancel" at bounding box center [484, 268] width 25 height 9
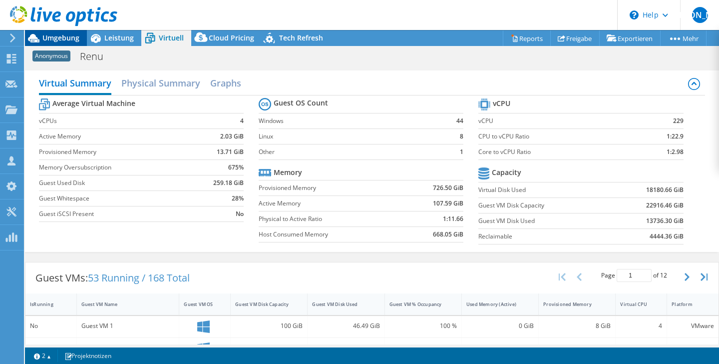
click at [67, 36] on span "Umgebung" at bounding box center [60, 37] width 37 height 9
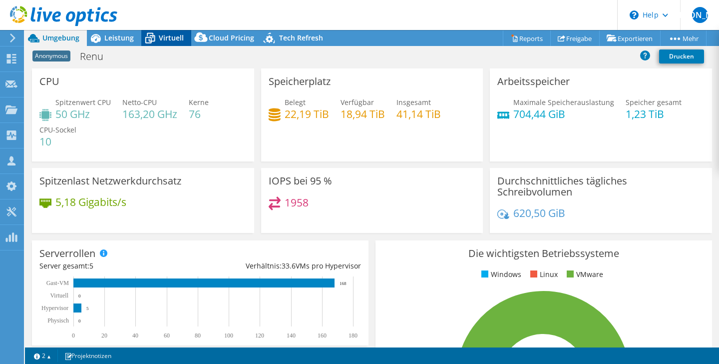
click at [163, 33] on div "Virtuell" at bounding box center [166, 38] width 50 height 16
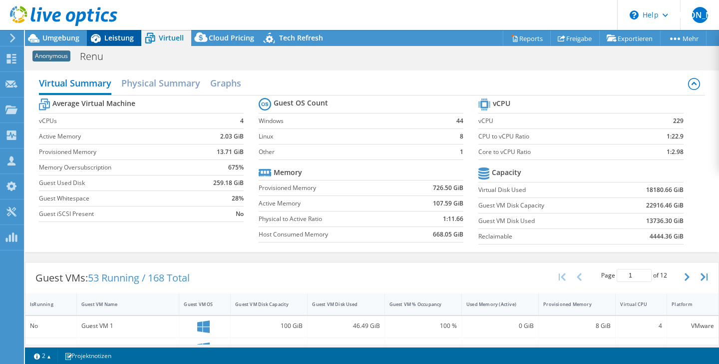
click at [117, 35] on span "Leistung" at bounding box center [118, 37] width 29 height 9
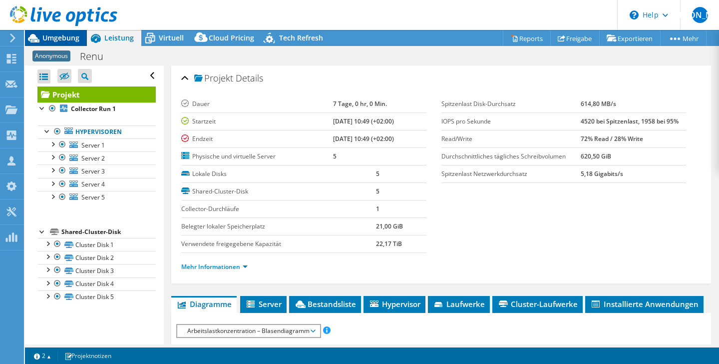
click at [68, 42] on div "Umgebung" at bounding box center [56, 38] width 62 height 16
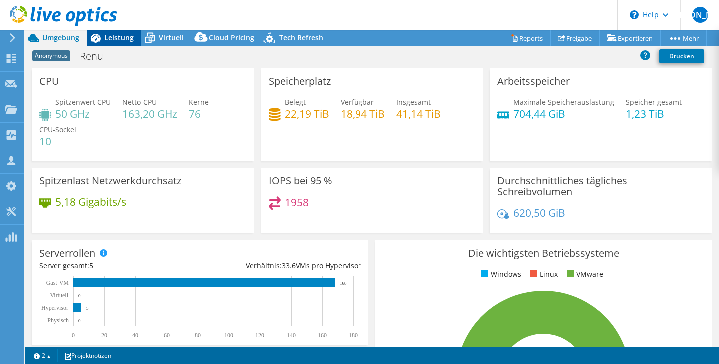
click at [113, 39] on span "Leistung" at bounding box center [118, 37] width 29 height 9
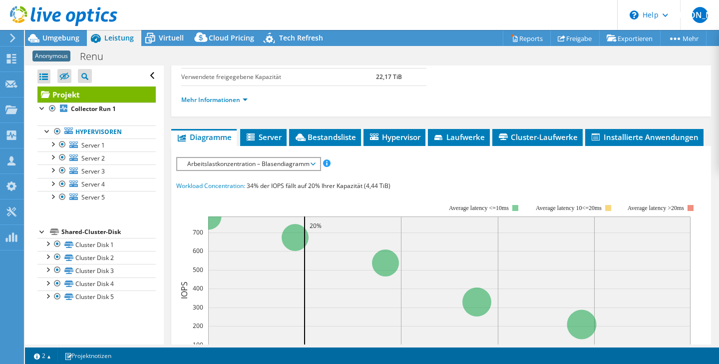
scroll to position [174, 0]
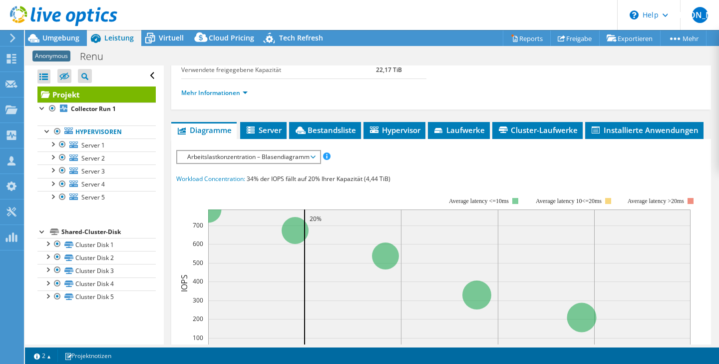
click at [298, 165] on div "IOPS pro Sekunde Disk-Durchsatz IO-Size Latenz Queue-Depth CPU-Prozentwert Arbe…" at bounding box center [441, 335] width 530 height 370
click at [298, 164] on div "IOPS pro Sekunde Disk-Durchsatz IO-Size Latenz Queue-Depth CPU-Prozentwert Arbe…" at bounding box center [441, 335] width 530 height 370
click at [315, 150] on div "Arbeitslastkonzentration – Blasendiagramm IOPS pro Sekunde Disk-Durchsatz IO-Si…" at bounding box center [248, 157] width 145 height 14
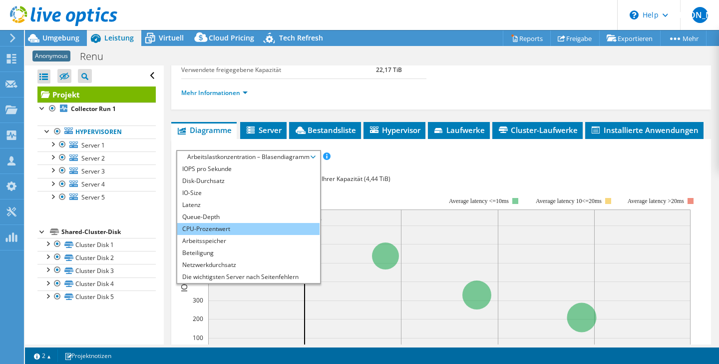
click at [279, 231] on li "CPU-Prozentwert" at bounding box center [248, 229] width 142 height 12
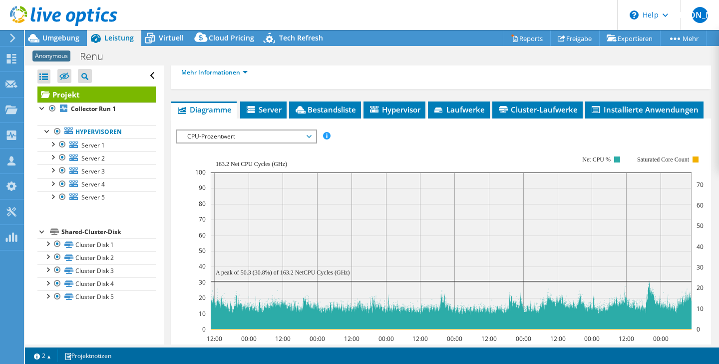
scroll to position [190, 0]
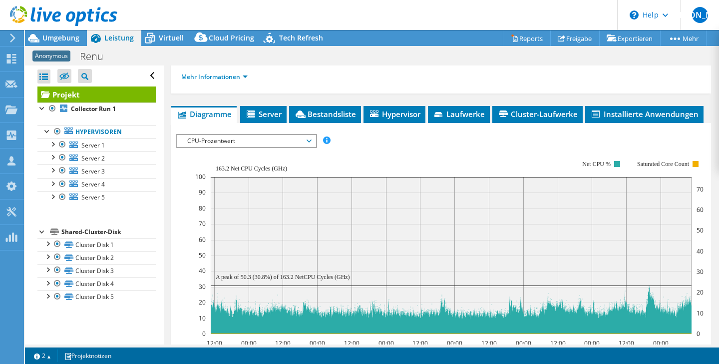
click at [257, 136] on span "CPU-Prozentwert" at bounding box center [246, 141] width 128 height 12
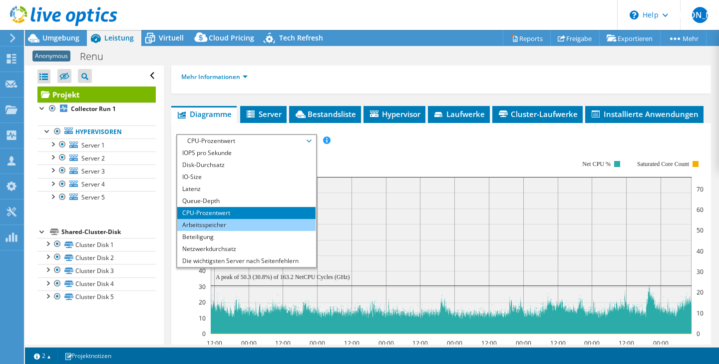
click at [242, 229] on li "Arbeitsspeicher" at bounding box center [246, 225] width 138 height 12
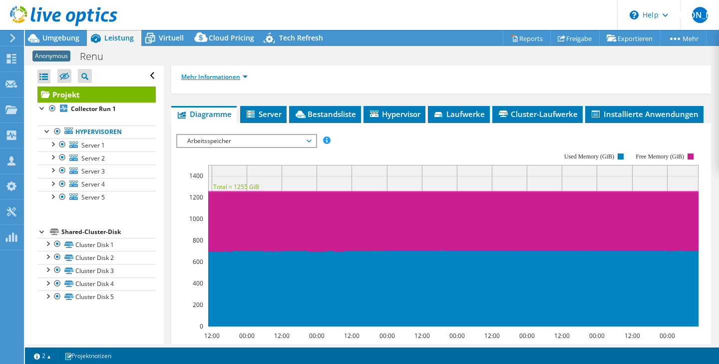
click at [222, 78] on link "Mehr Informationen" at bounding box center [214, 76] width 66 height 8
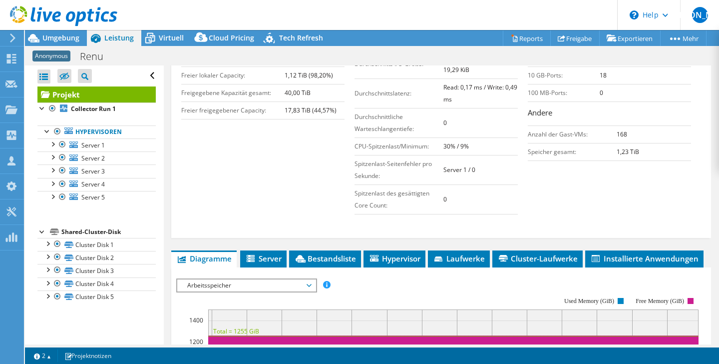
scroll to position [255, 0]
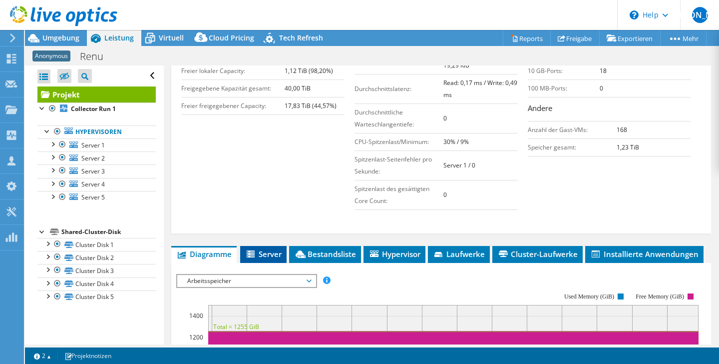
click at [250, 251] on icon at bounding box center [251, 253] width 8 height 7
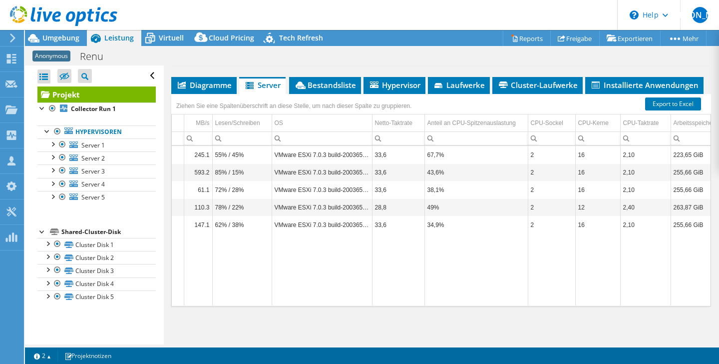
scroll to position [0, 459]
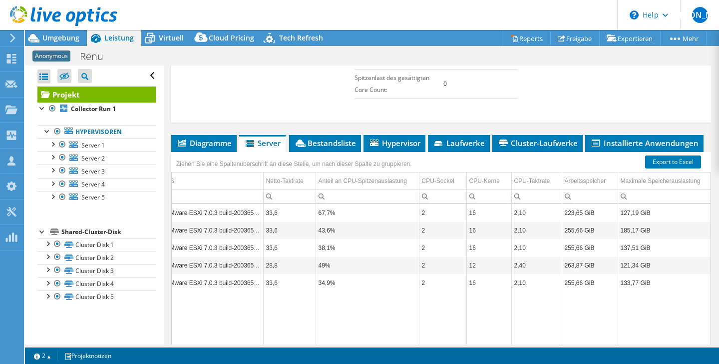
click at [325, 155] on div "Ziehen Sie eine Spaltenüberschrift an diese Stelle, um nach dieser Spalte zu gr…" at bounding box center [294, 162] width 241 height 16
click at [325, 152] on div "Ziehen Sie eine Spaltenüberschrift an diese Stelle, um nach dieser Spalte zu gr…" at bounding box center [294, 162] width 246 height 21
click at [326, 147] on span "Bestandsliste" at bounding box center [325, 143] width 62 height 10
